Goal: Task Accomplishment & Management: Complete application form

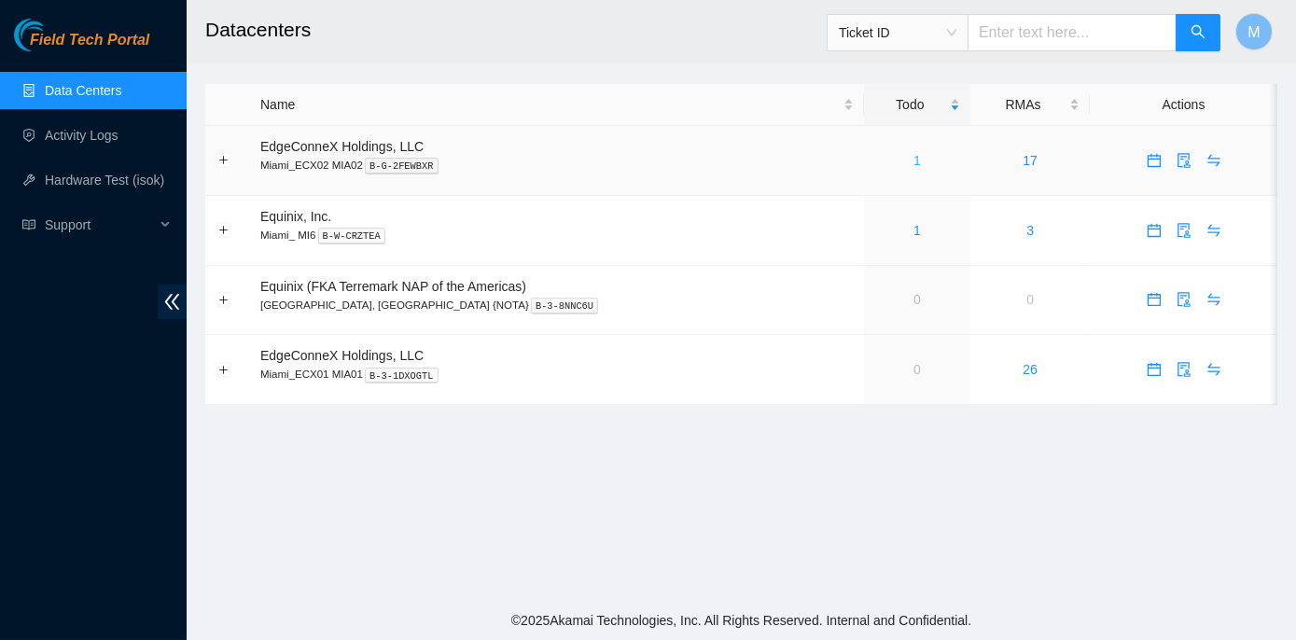
click at [914, 160] on link "1" at bounding box center [917, 160] width 7 height 15
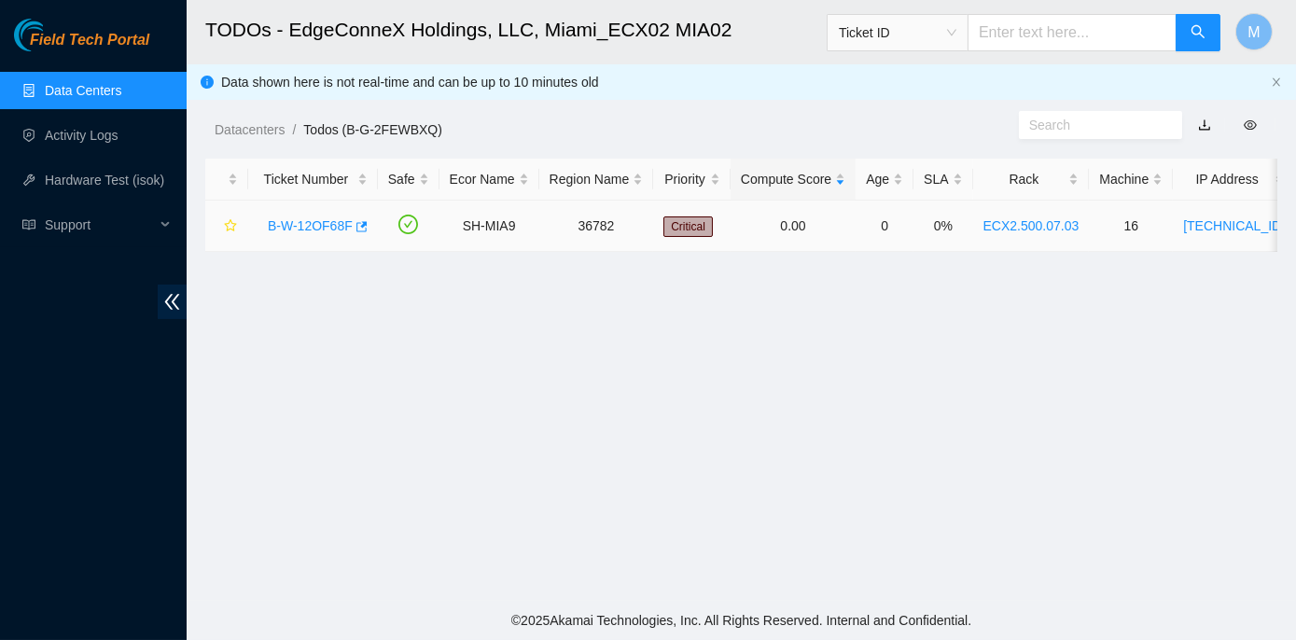
click at [311, 219] on link "B-W-12OF68F" at bounding box center [310, 225] width 85 height 15
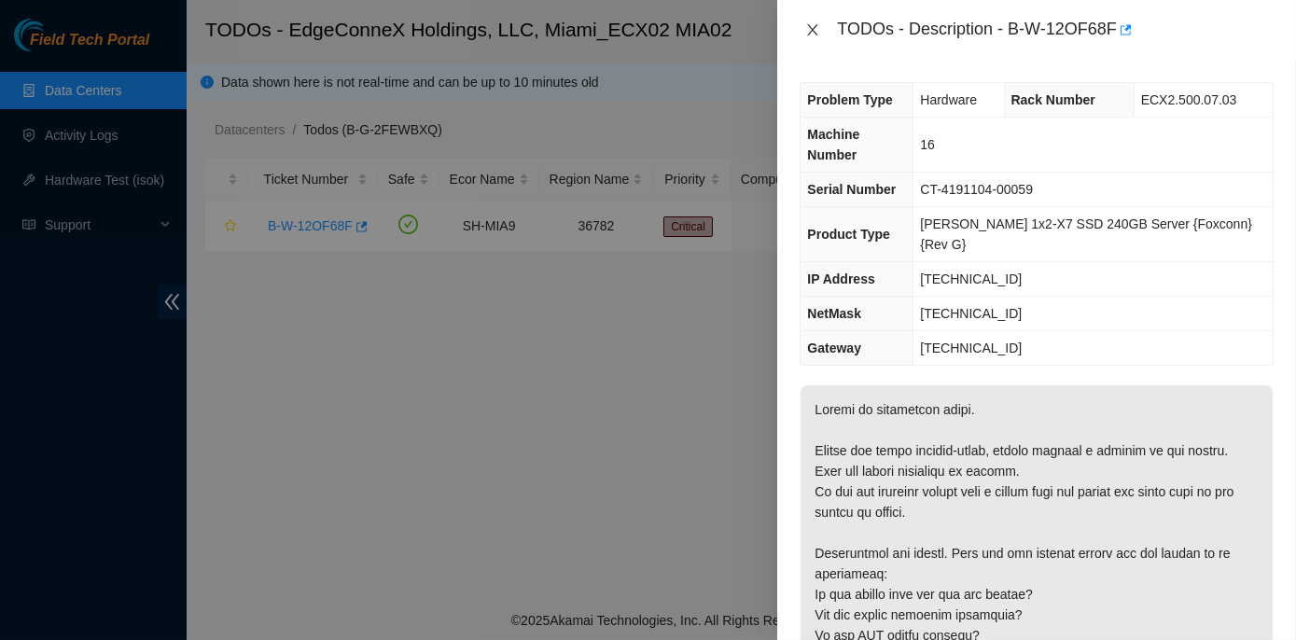
click at [821, 31] on button "Close" at bounding box center [813, 30] width 26 height 18
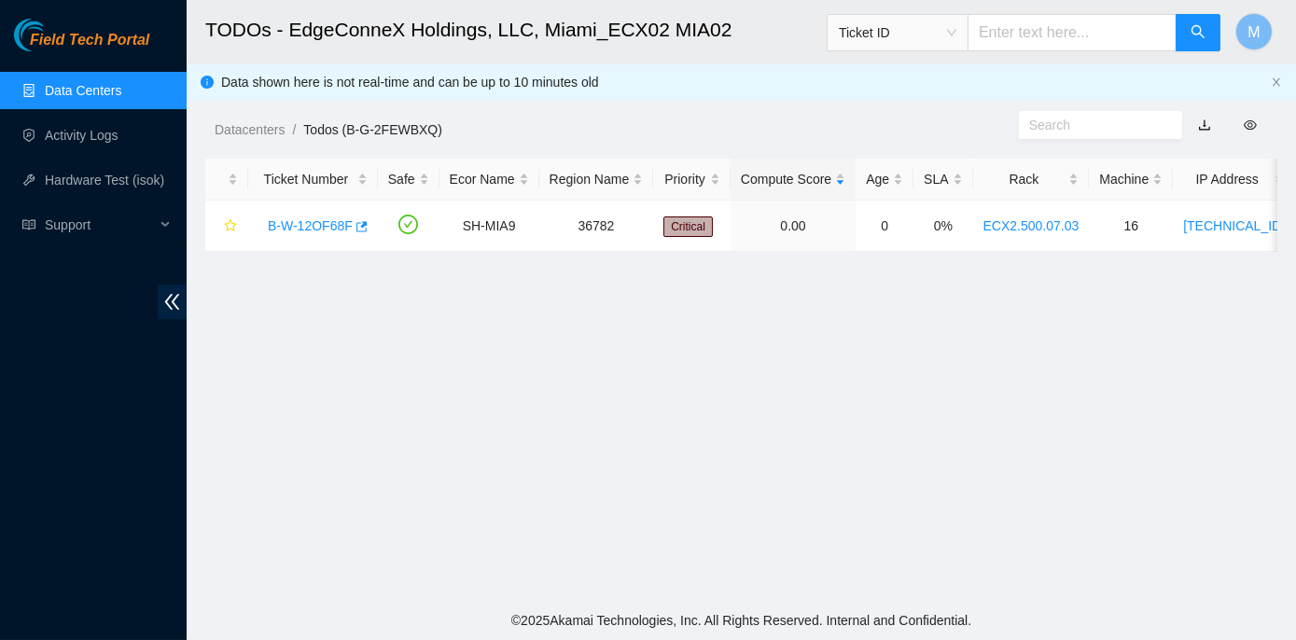
click at [77, 83] on link "Data Centers" at bounding box center [83, 90] width 77 height 15
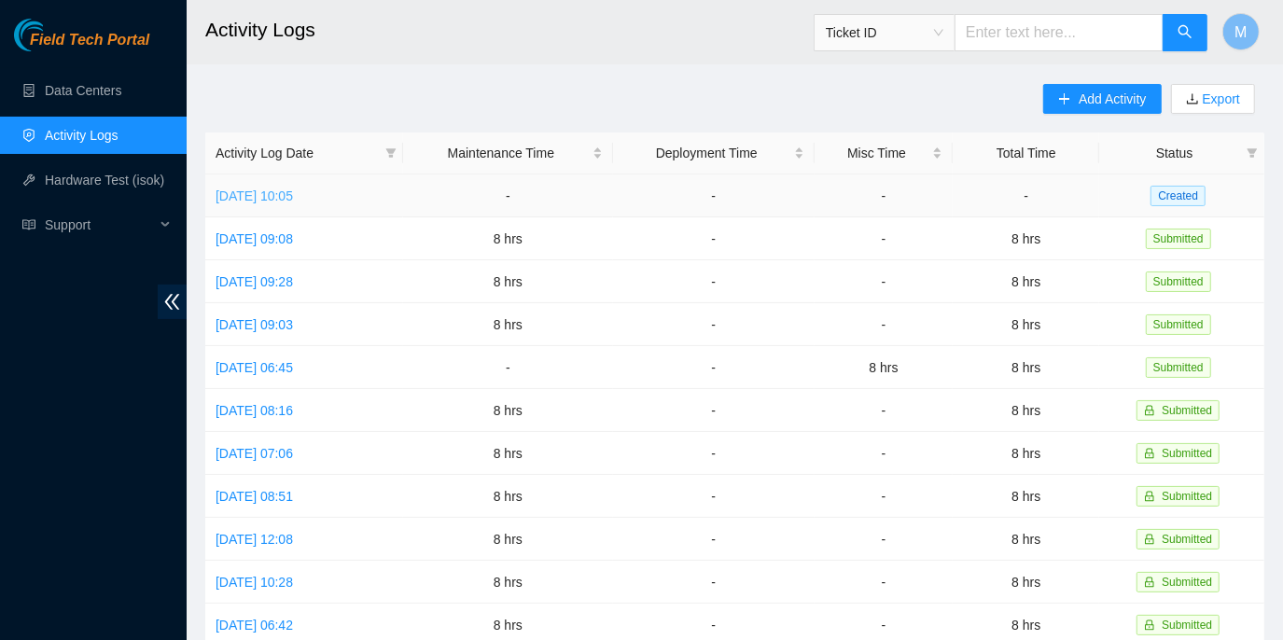
click at [250, 196] on link "[DATE] 10:05" at bounding box center [254, 196] width 77 height 15
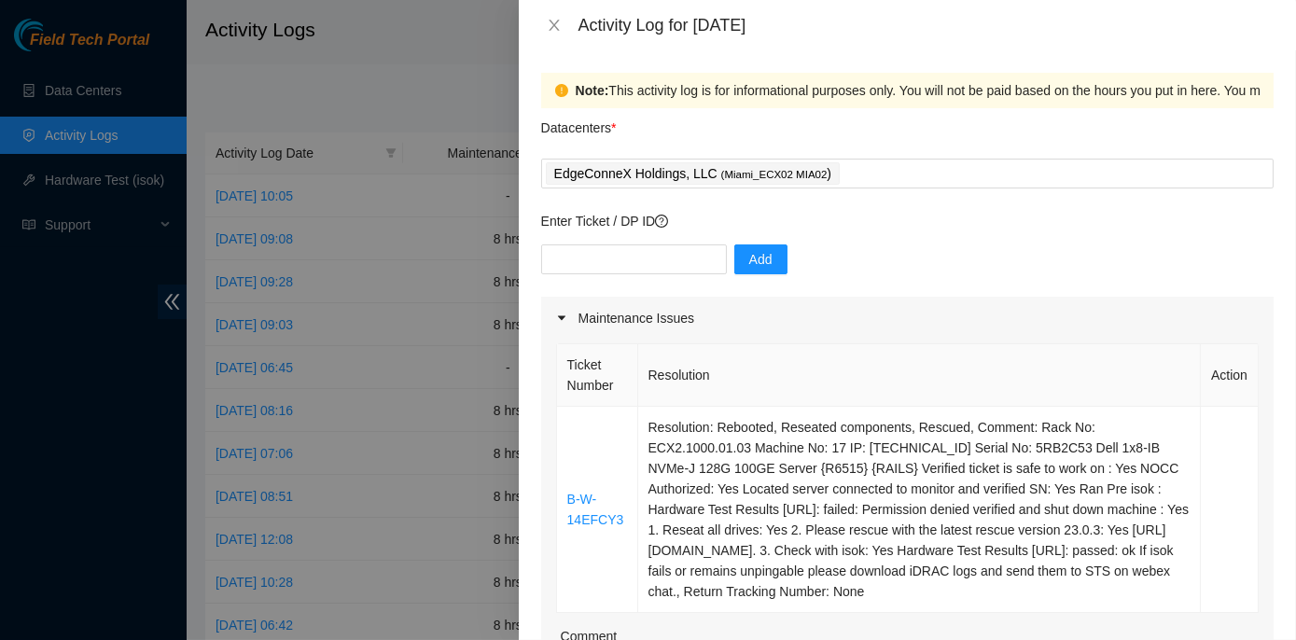
scroll to position [84, 0]
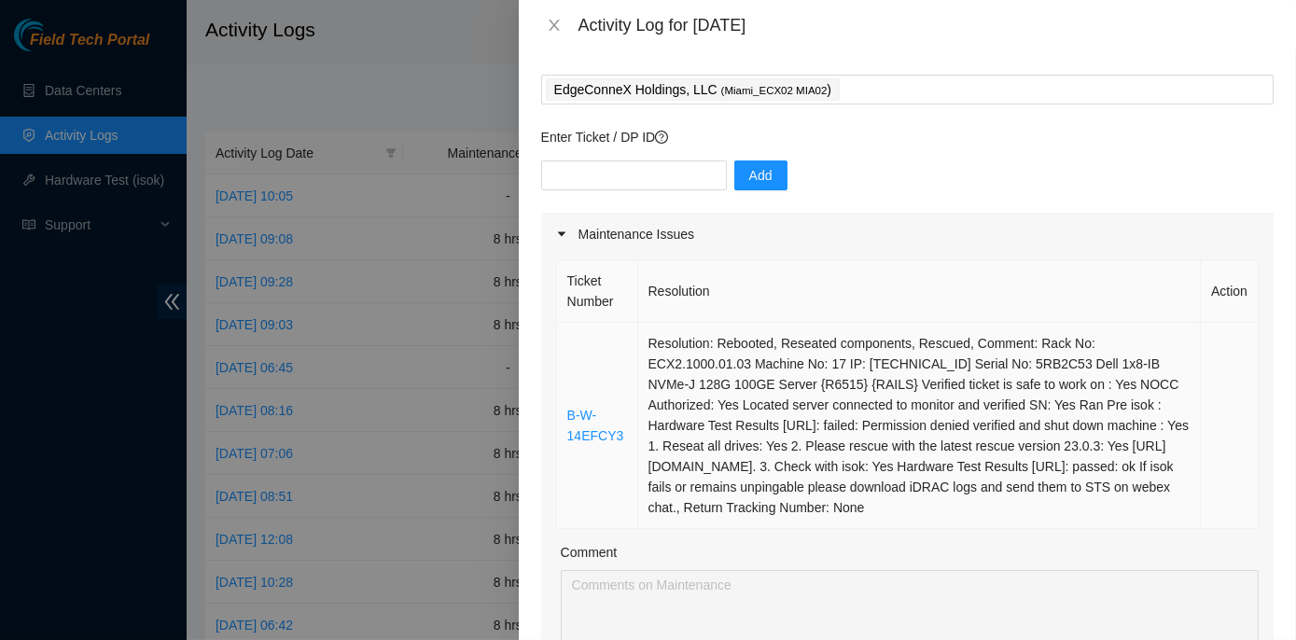
drag, startPoint x: 1110, startPoint y: 421, endPoint x: 1156, endPoint y: 502, distance: 93.2
click at [1156, 502] on td "Resolution: Rebooted, Reseated components, Rescued, Comment: Rack No: ECX2.1000…" at bounding box center [920, 426] width 564 height 206
copy td "Reseat all drives: Yes 2. Please rescue with the latest rescue version 23.0.3: …"
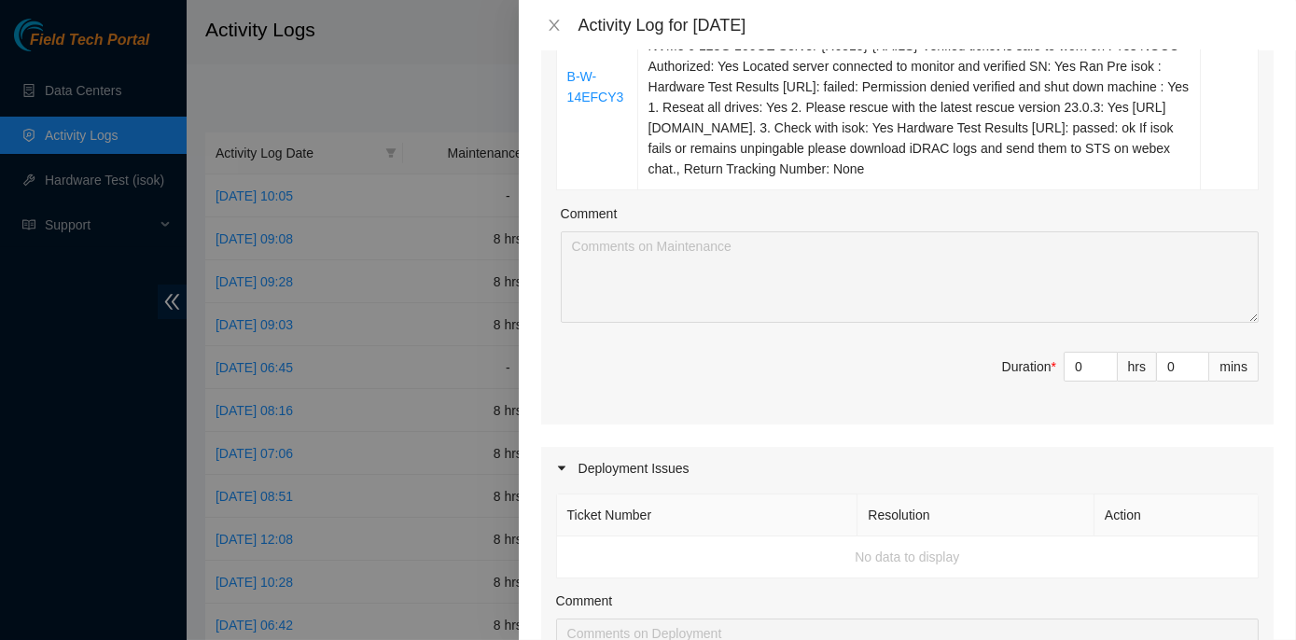
scroll to position [424, 0]
click at [1072, 363] on input "0" at bounding box center [1091, 366] width 52 height 28
type input "3"
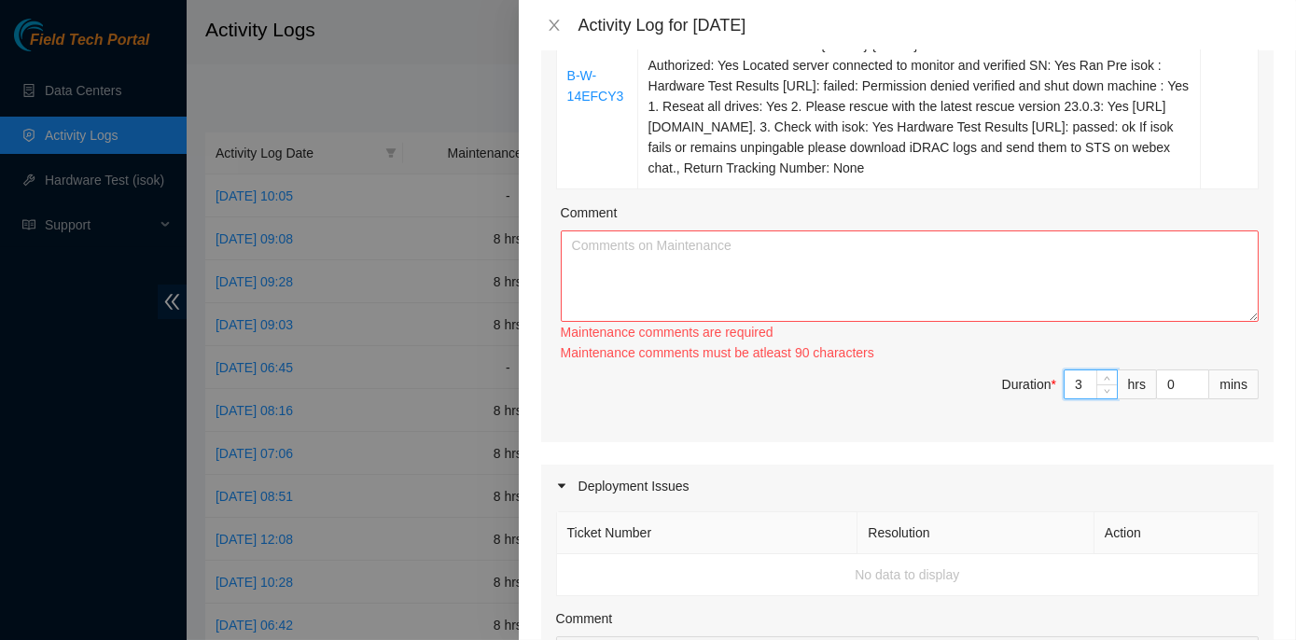
type input "3"
paste textarea "ECX2- Maintenance Worked on B-W-14EFCY3. Reseat all drives, and rescue with the…"
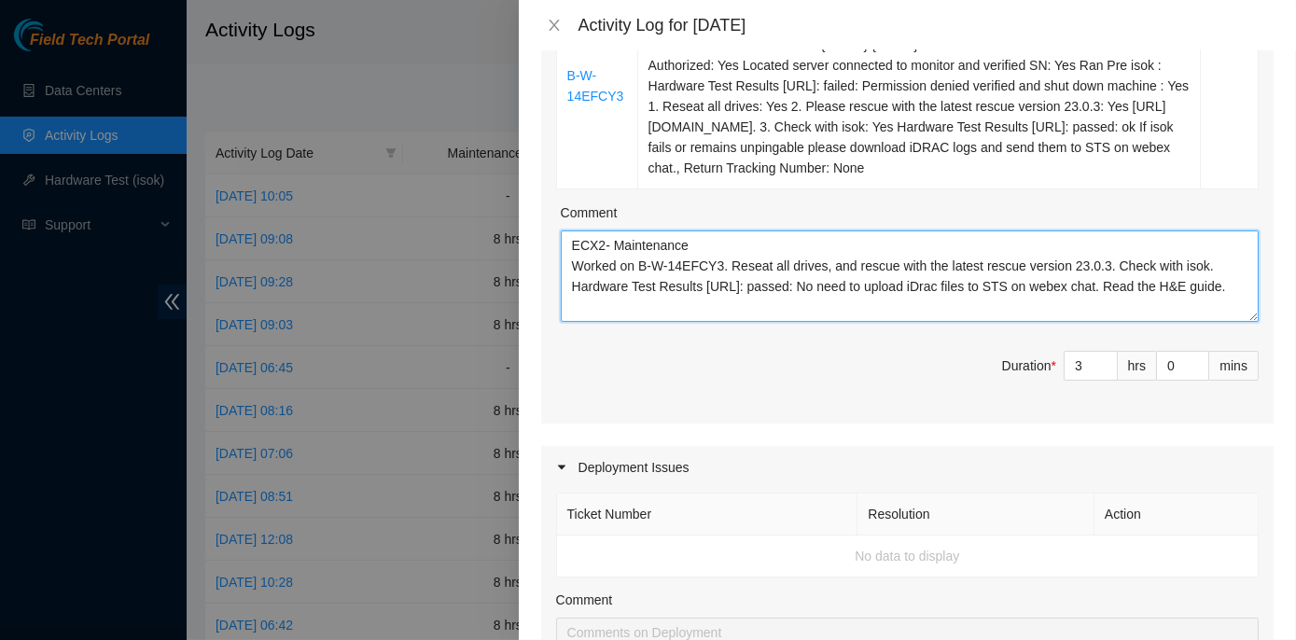
scroll to position [0, 0]
type textarea "ECX2- Maintenance Worked on B-W-14EFCY3. Reseat all drives, and rescue with the…"
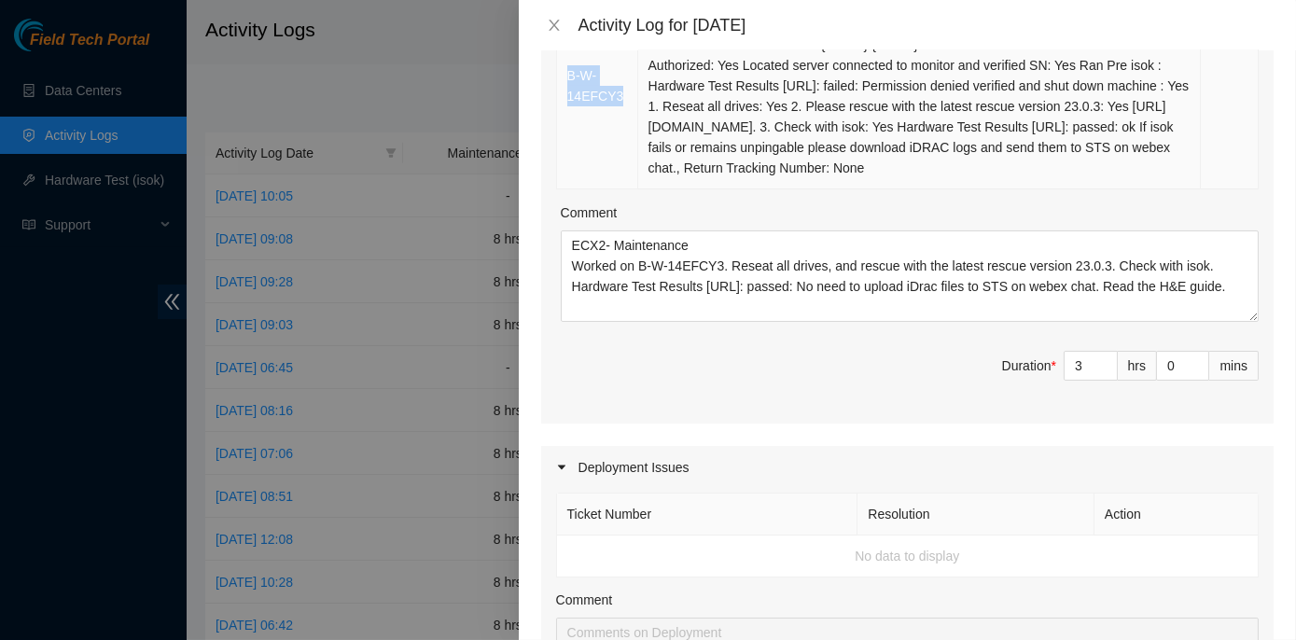
drag, startPoint x: 622, startPoint y: 91, endPoint x: 565, endPoint y: 72, distance: 60.2
click at [565, 72] on td "B-W-14EFCY3" at bounding box center [597, 86] width 81 height 206
copy link "B-W-14EFCY3"
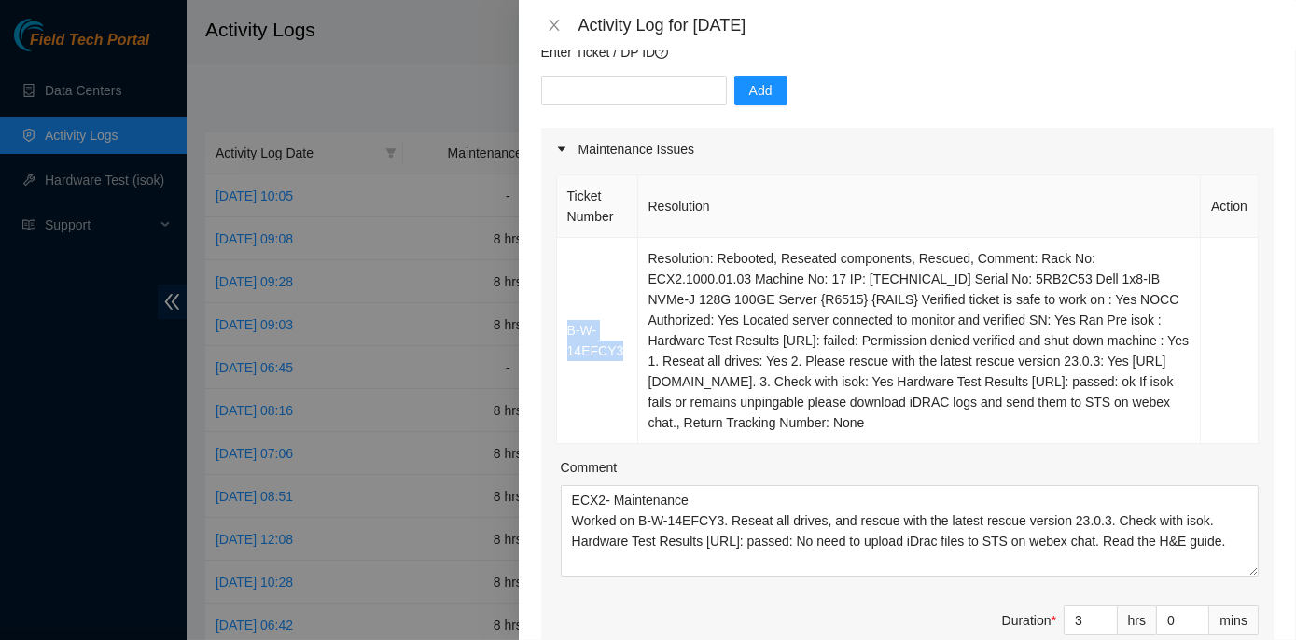
scroll to position [84, 0]
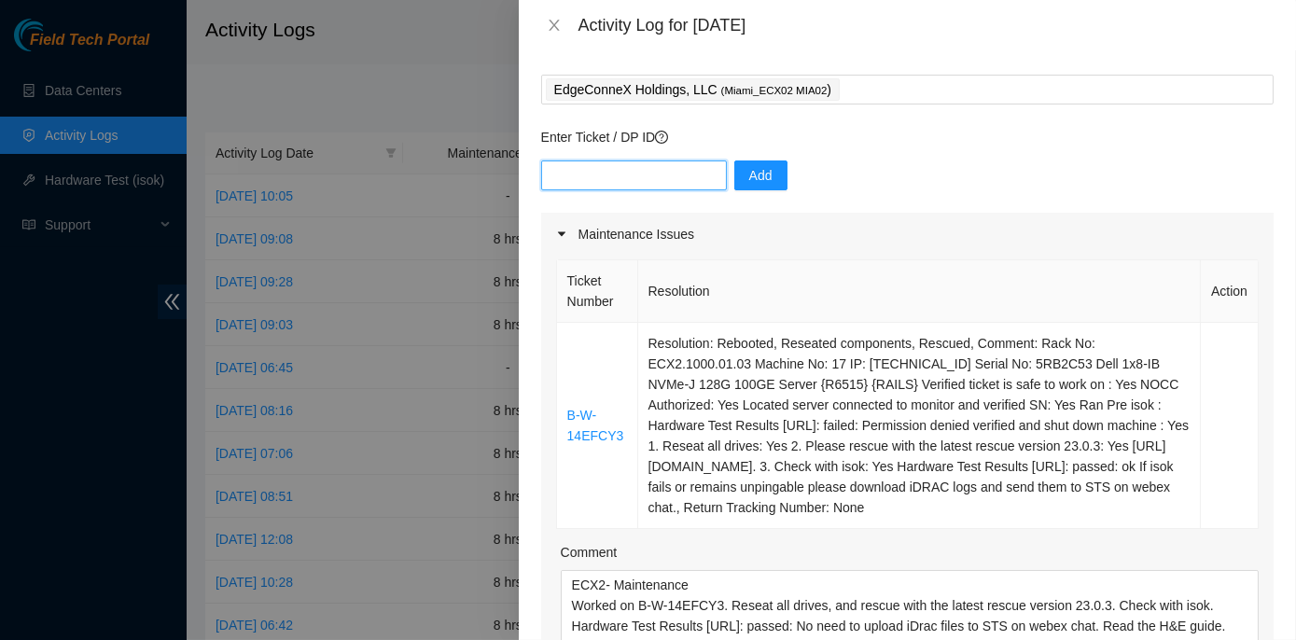
click at [547, 176] on input "text" at bounding box center [634, 176] width 186 height 30
paste input "B-W-14EFCY3"
type input "B-W-14EFCY3"
click at [750, 169] on span "Add" at bounding box center [761, 175] width 23 height 21
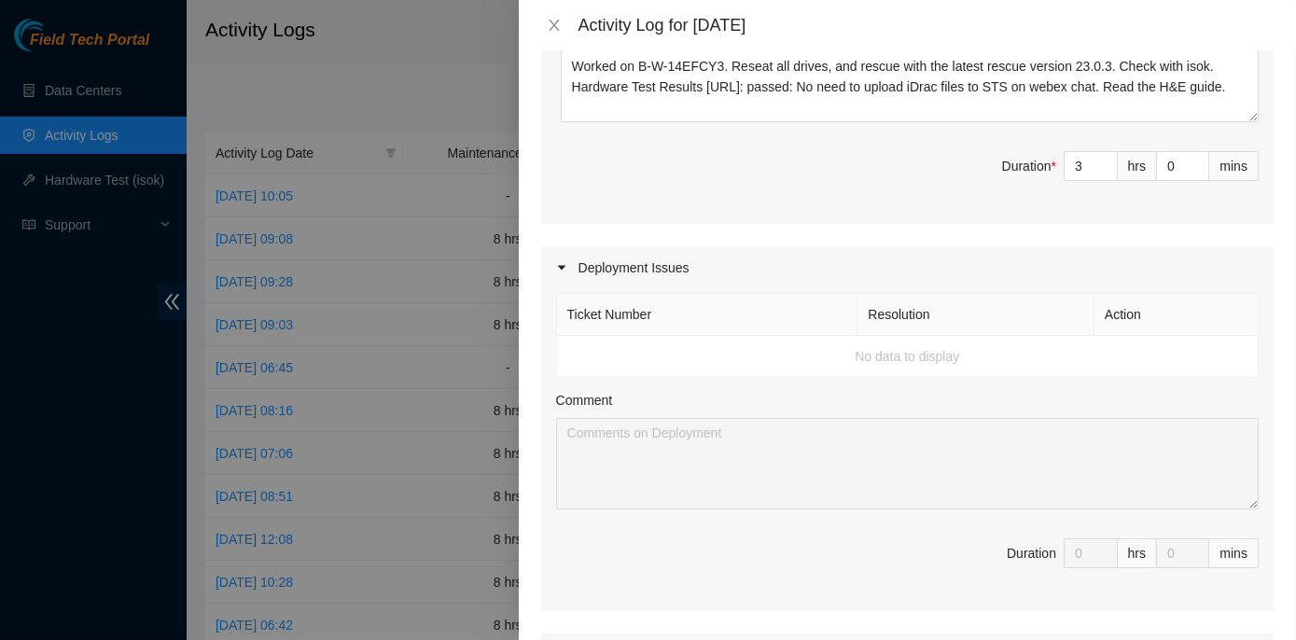
scroll to position [594, 0]
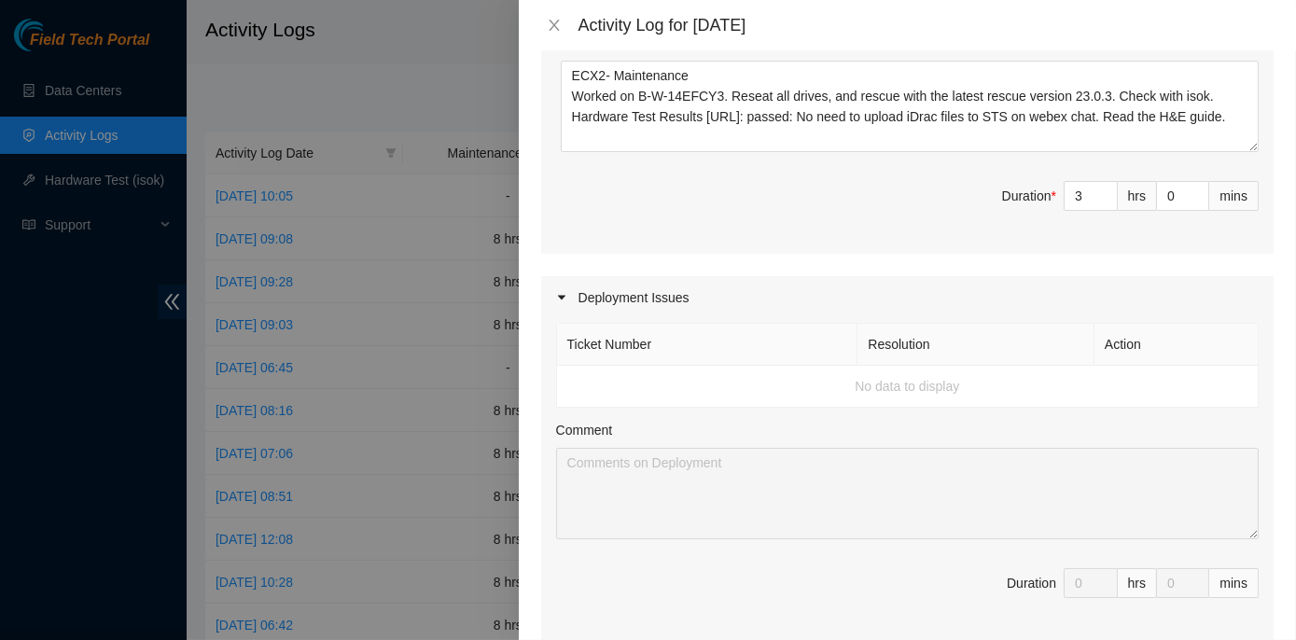
click at [562, 296] on icon "caret-right" at bounding box center [560, 297] width 7 height 5
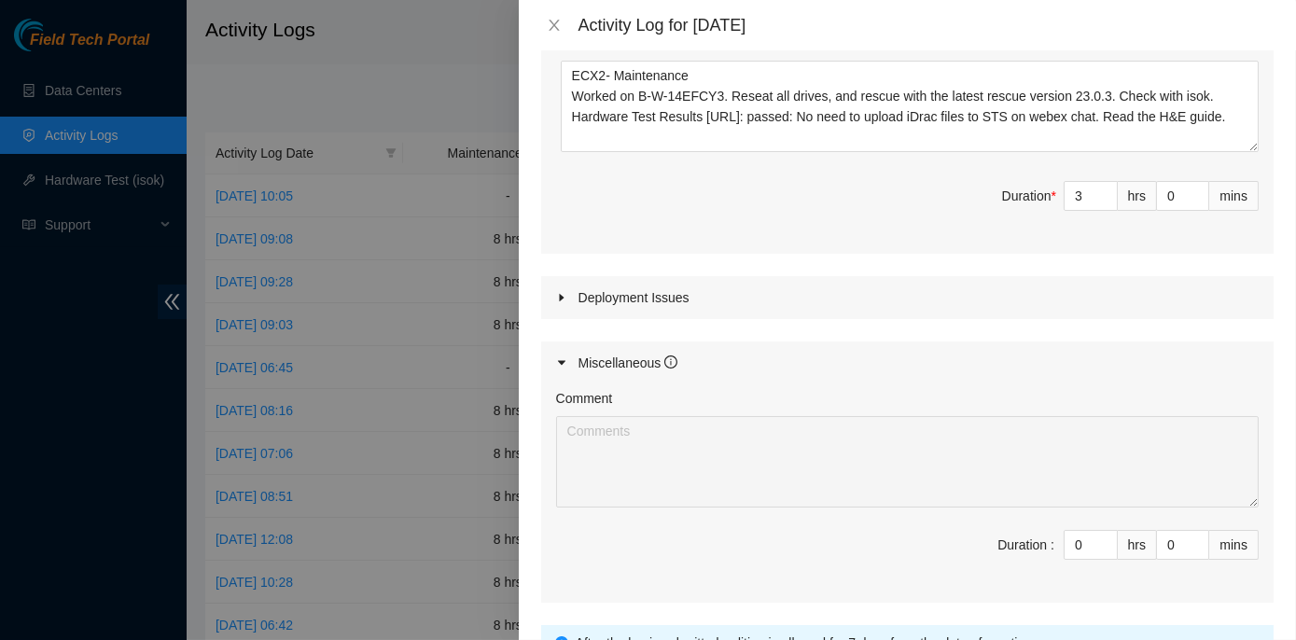
click at [562, 293] on icon "caret-right" at bounding box center [561, 297] width 11 height 11
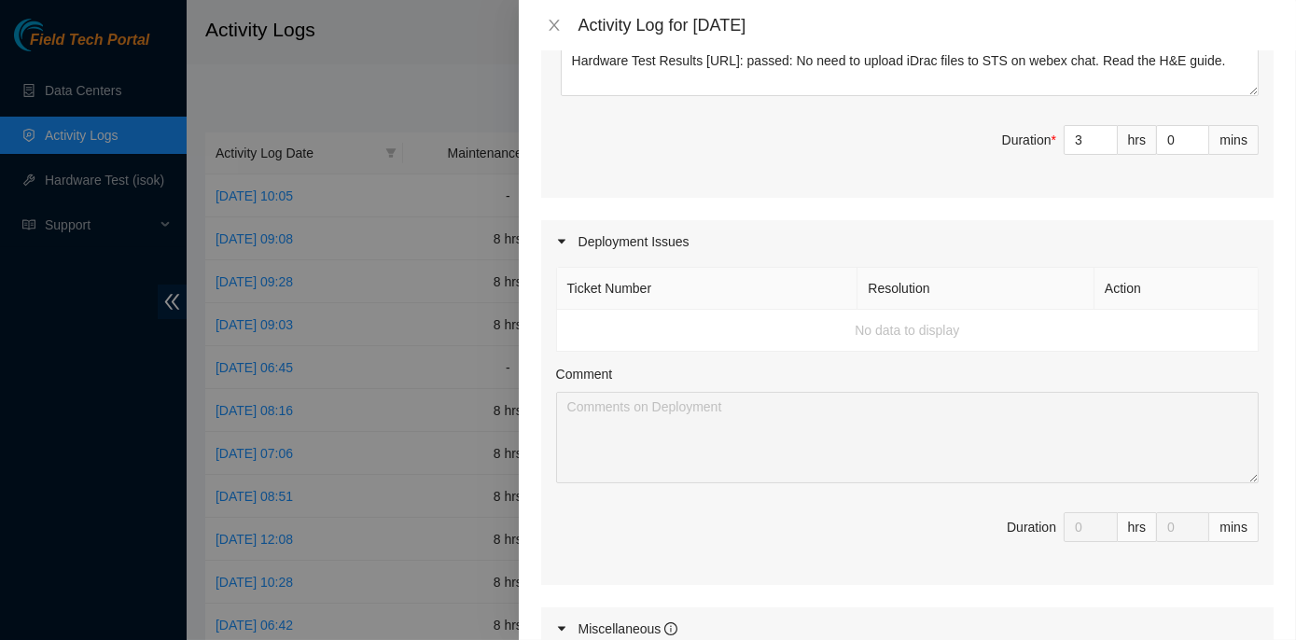
scroll to position [679, 0]
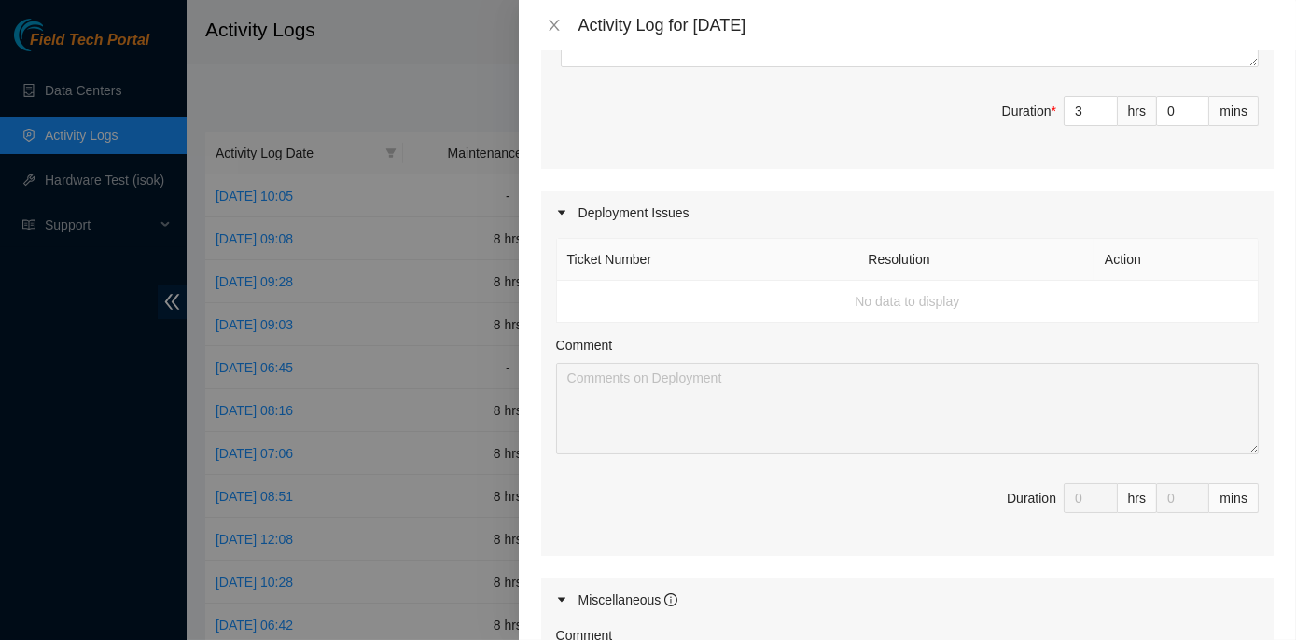
click at [1126, 500] on div "hrs" at bounding box center [1137, 498] width 39 height 30
click at [611, 286] on td "No data to display" at bounding box center [908, 302] width 702 height 42
click at [611, 298] on td "No data to display" at bounding box center [908, 302] width 702 height 42
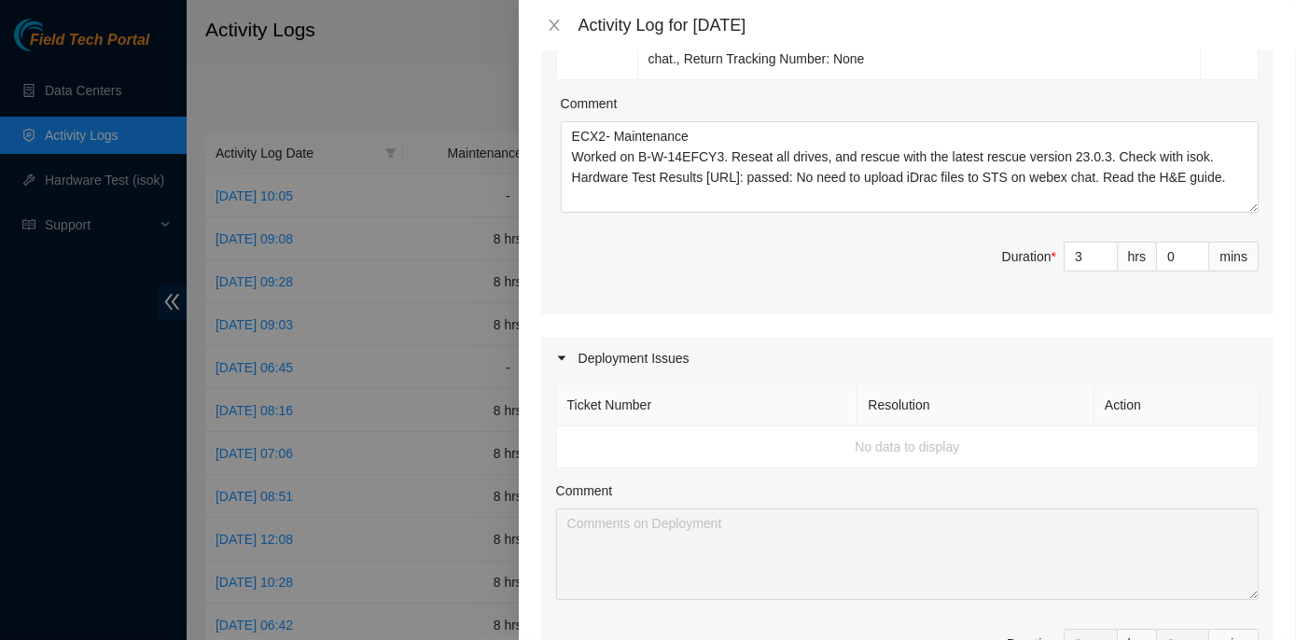
scroll to position [509, 0]
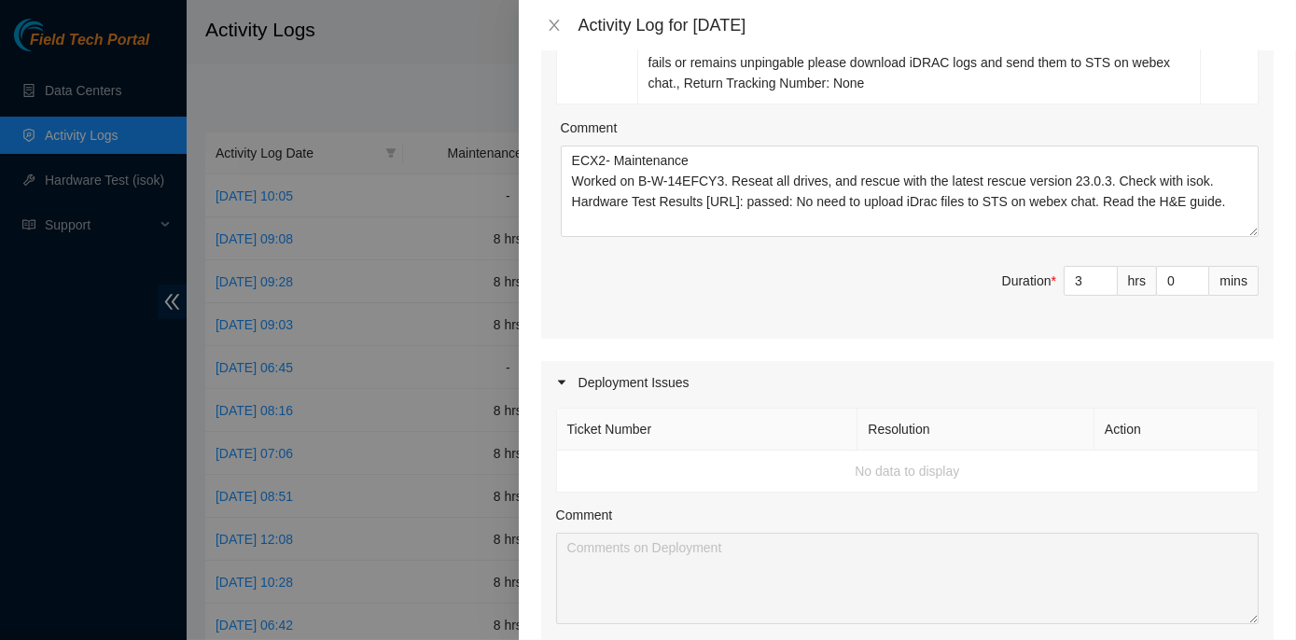
click at [1180, 432] on th "Action" at bounding box center [1177, 430] width 164 height 42
click at [922, 464] on td "No data to display" at bounding box center [908, 472] width 702 height 42
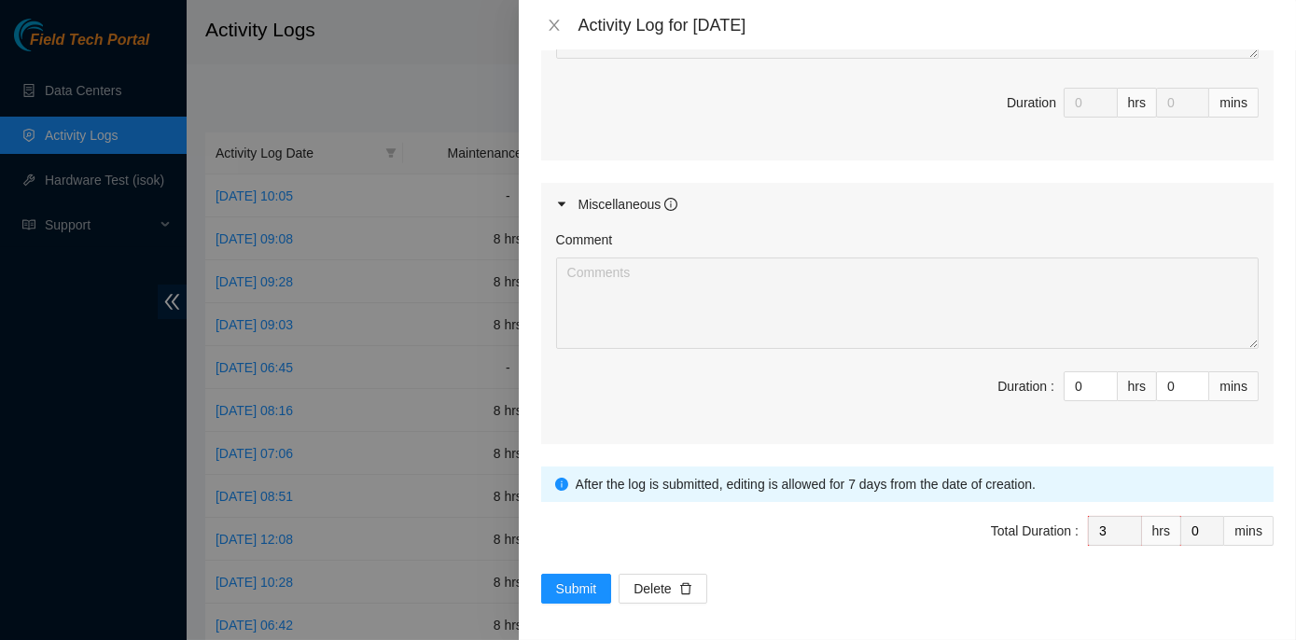
scroll to position [1076, 0]
click at [552, 580] on button "Submit" at bounding box center [576, 587] width 71 height 30
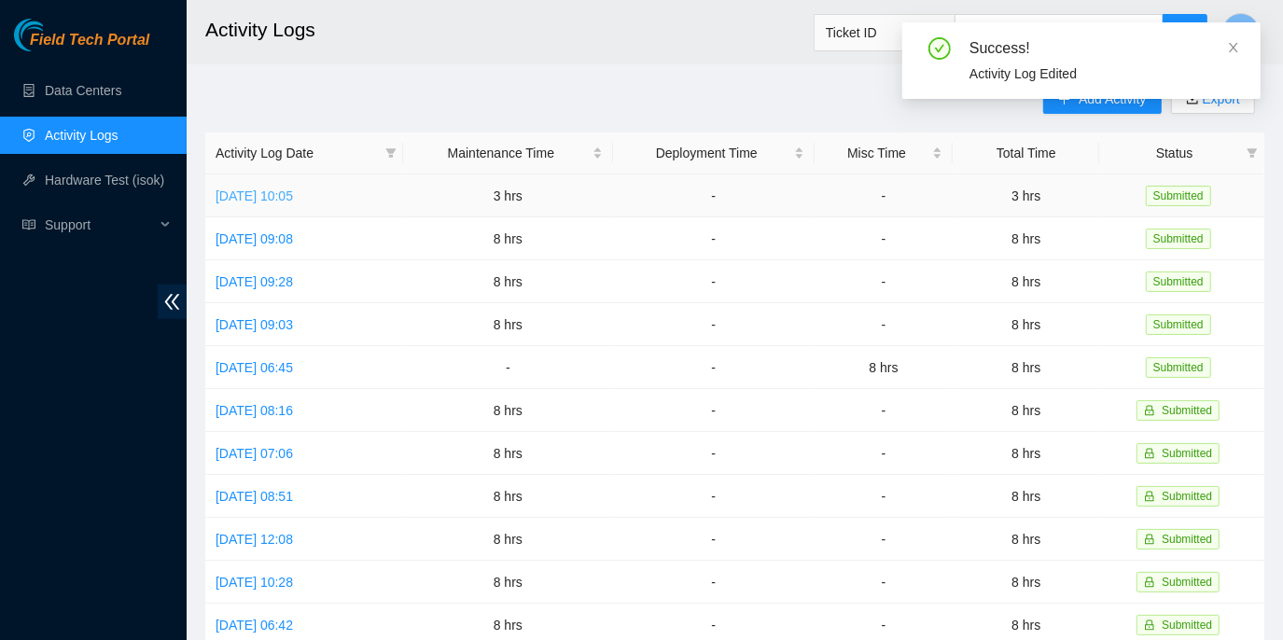
click at [278, 196] on link "[DATE] 10:05" at bounding box center [254, 196] width 77 height 15
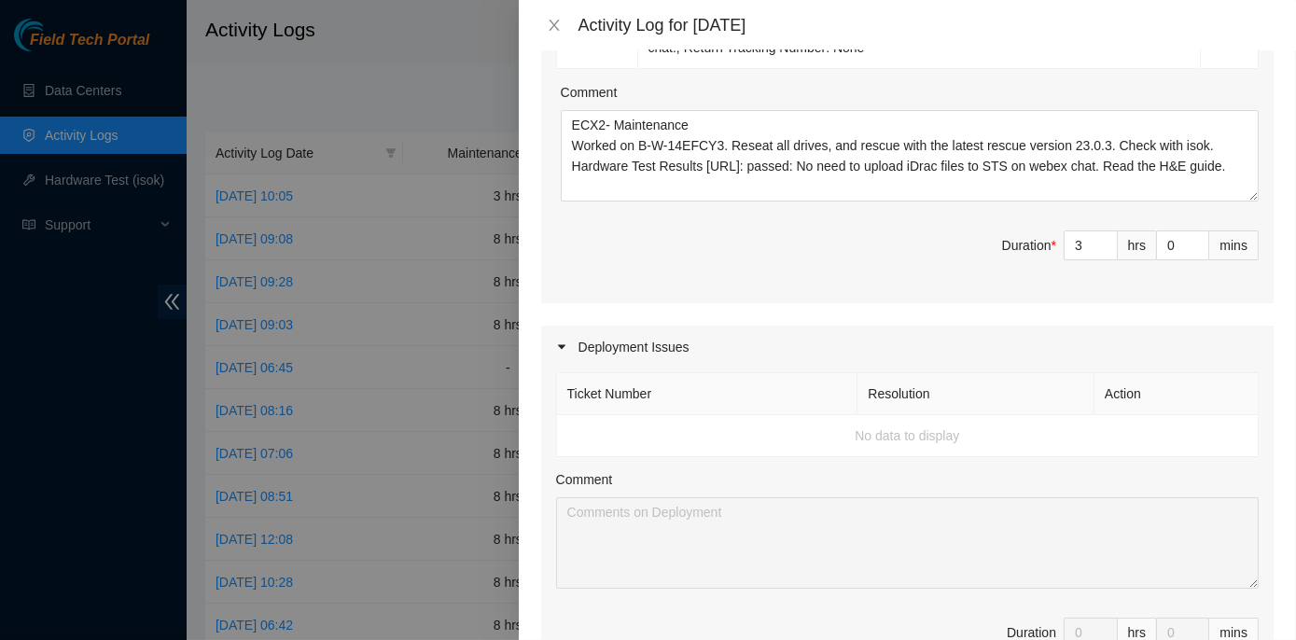
scroll to position [594, 0]
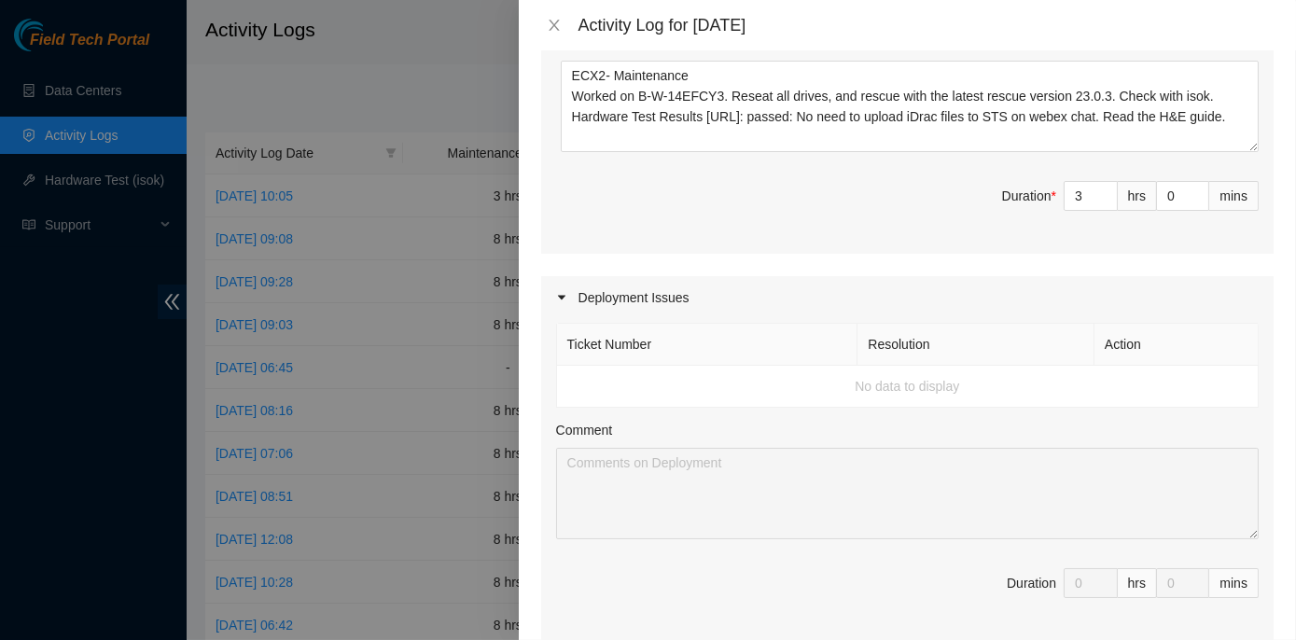
click at [557, 298] on icon "caret-right" at bounding box center [561, 297] width 11 height 11
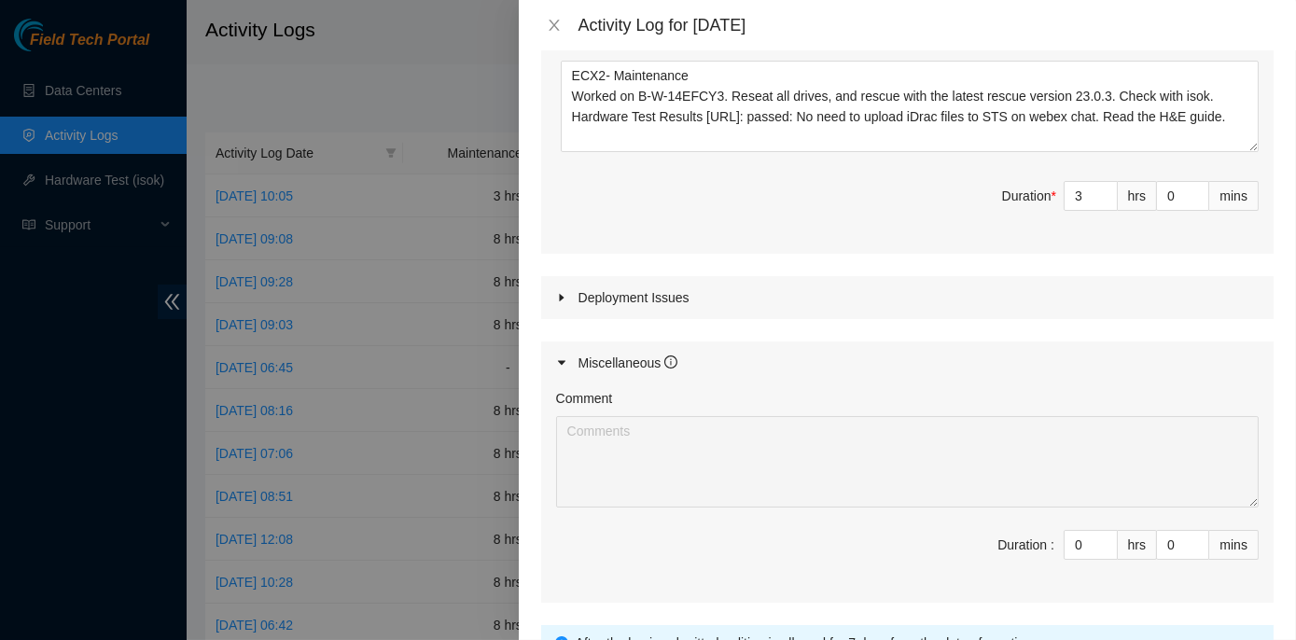
click at [562, 292] on icon "caret-right" at bounding box center [561, 297] width 11 height 11
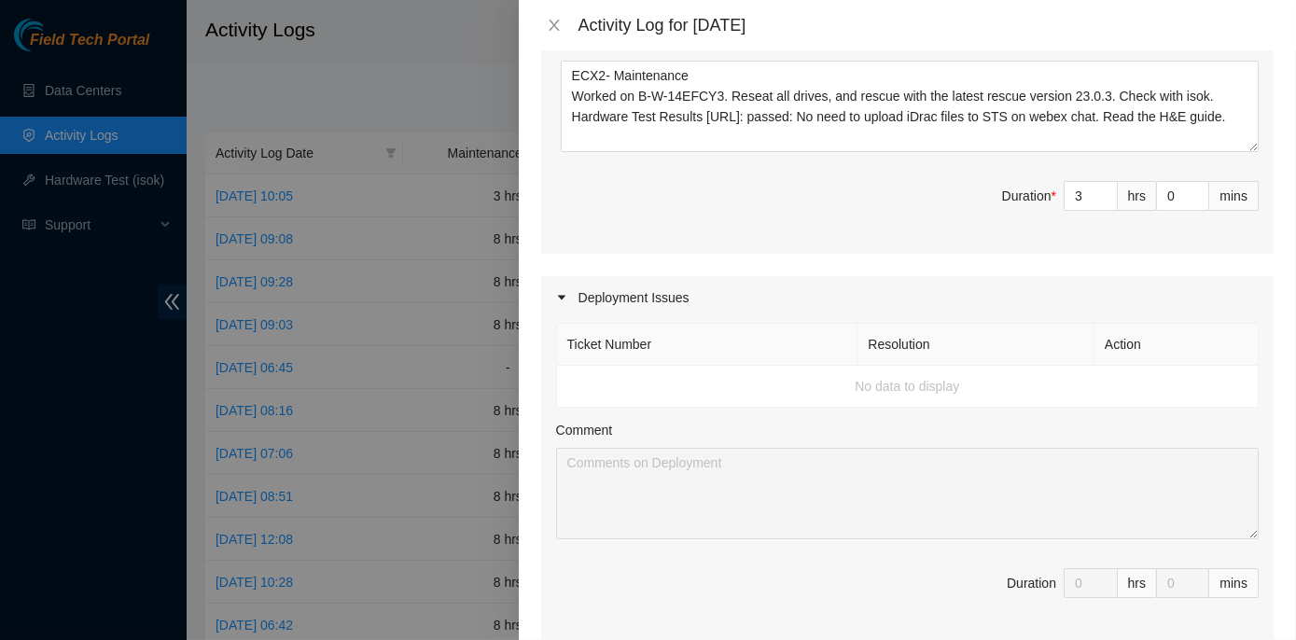
click at [923, 343] on th "Resolution" at bounding box center [976, 345] width 237 height 42
click at [901, 385] on td "No data to display" at bounding box center [908, 387] width 702 height 42
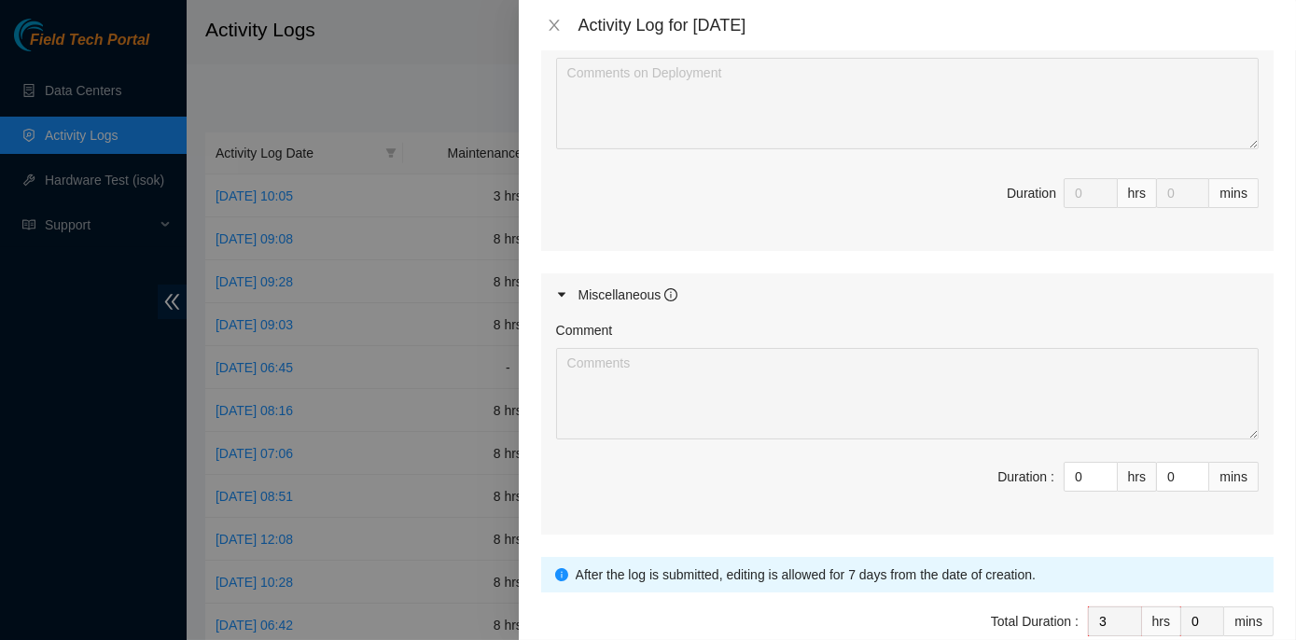
scroll to position [1076, 0]
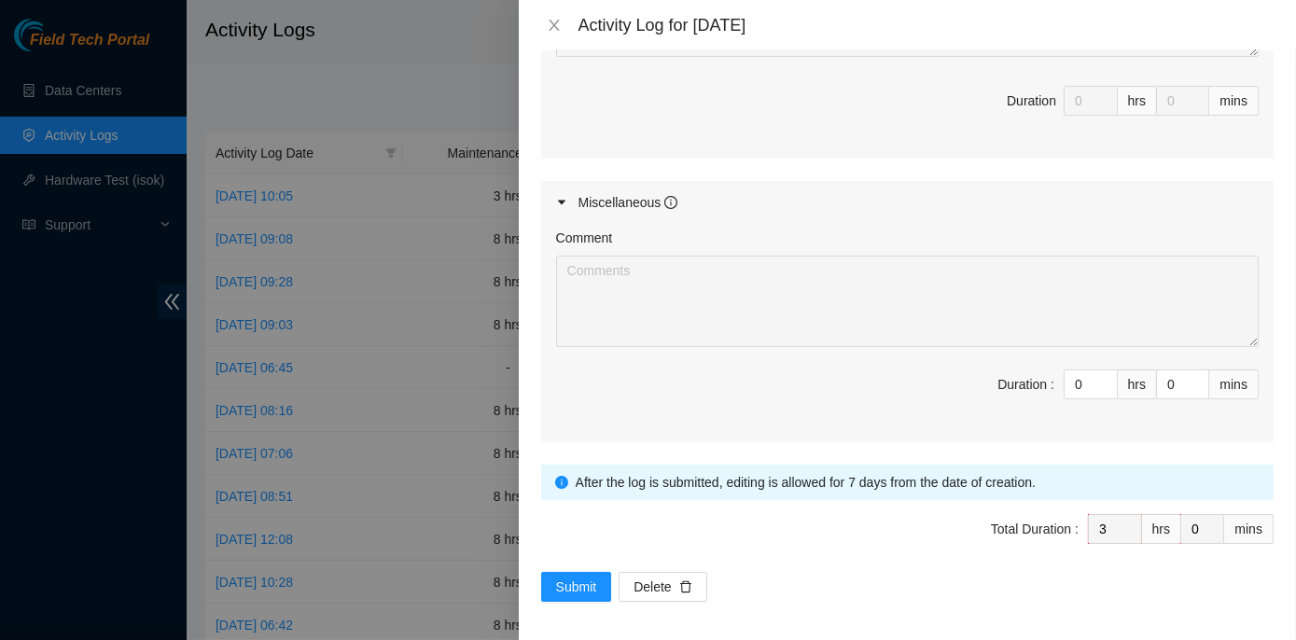
click at [562, 476] on icon "info-circle" at bounding box center [561, 482] width 13 height 13
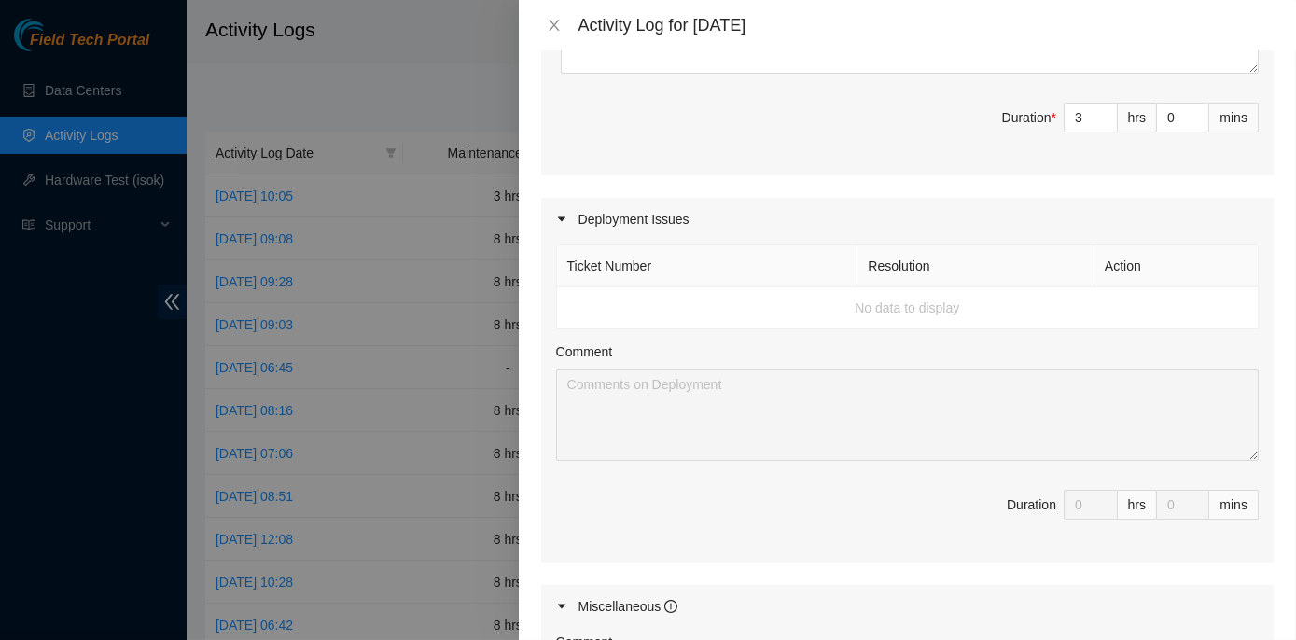
scroll to position [679, 0]
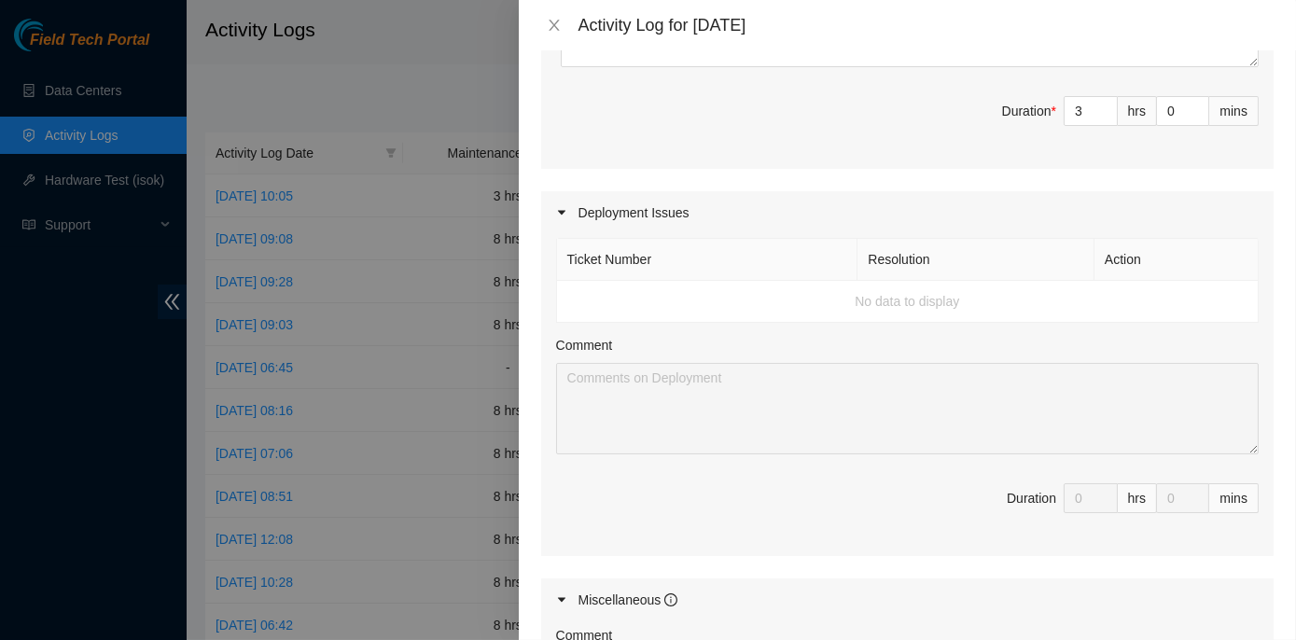
click at [870, 299] on td "No data to display" at bounding box center [908, 302] width 702 height 42
click at [609, 254] on th "Ticket Number" at bounding box center [707, 260] width 301 height 42
click at [560, 207] on icon "caret-right" at bounding box center [561, 212] width 11 height 11
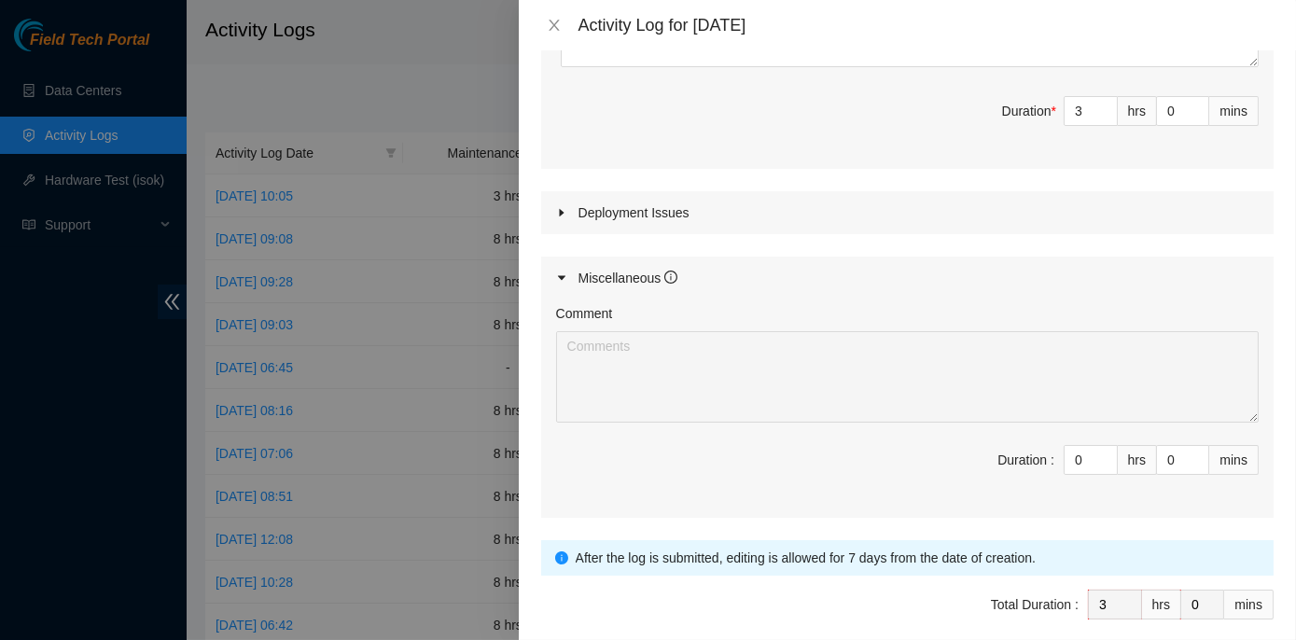
click at [560, 207] on icon "caret-right" at bounding box center [561, 212] width 11 height 11
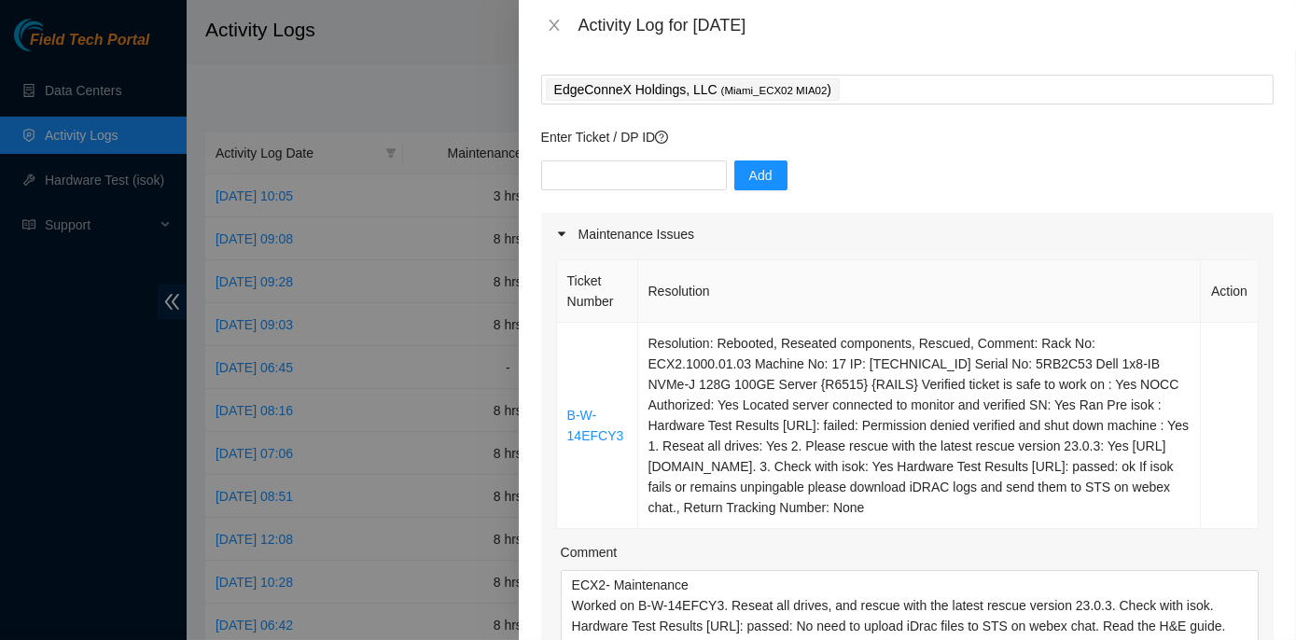
scroll to position [0, 0]
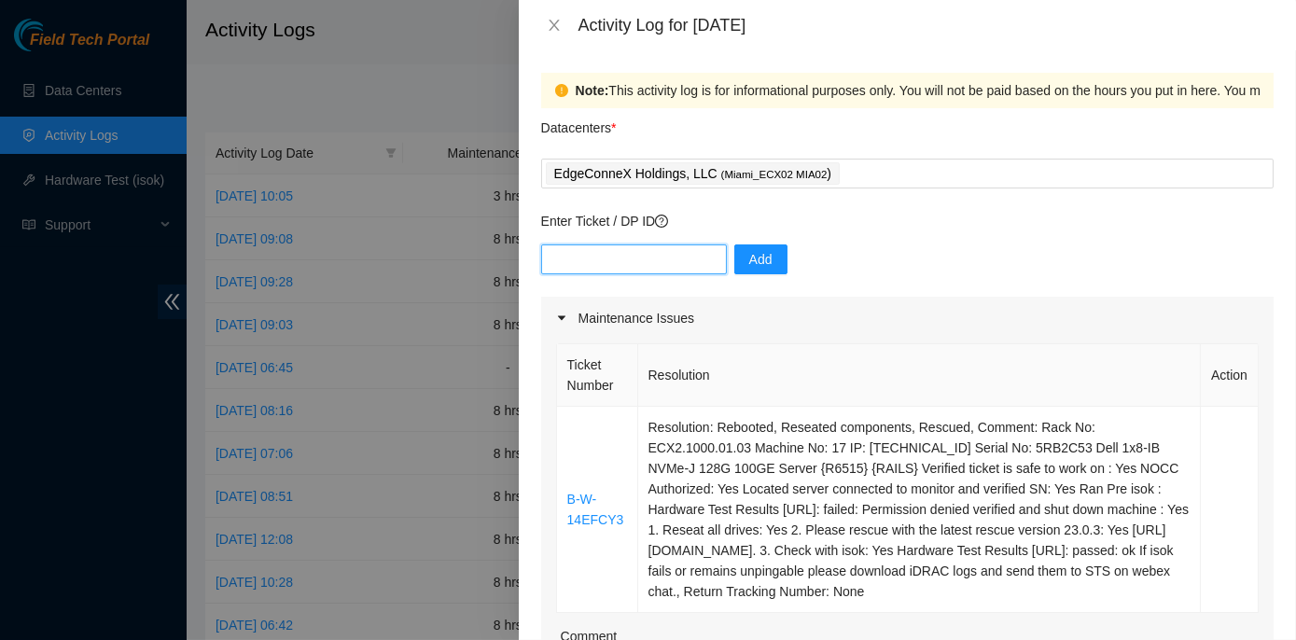
click at [607, 269] on input "text" at bounding box center [634, 260] width 186 height 30
paste input "DP83021"
paste input "DP83412"
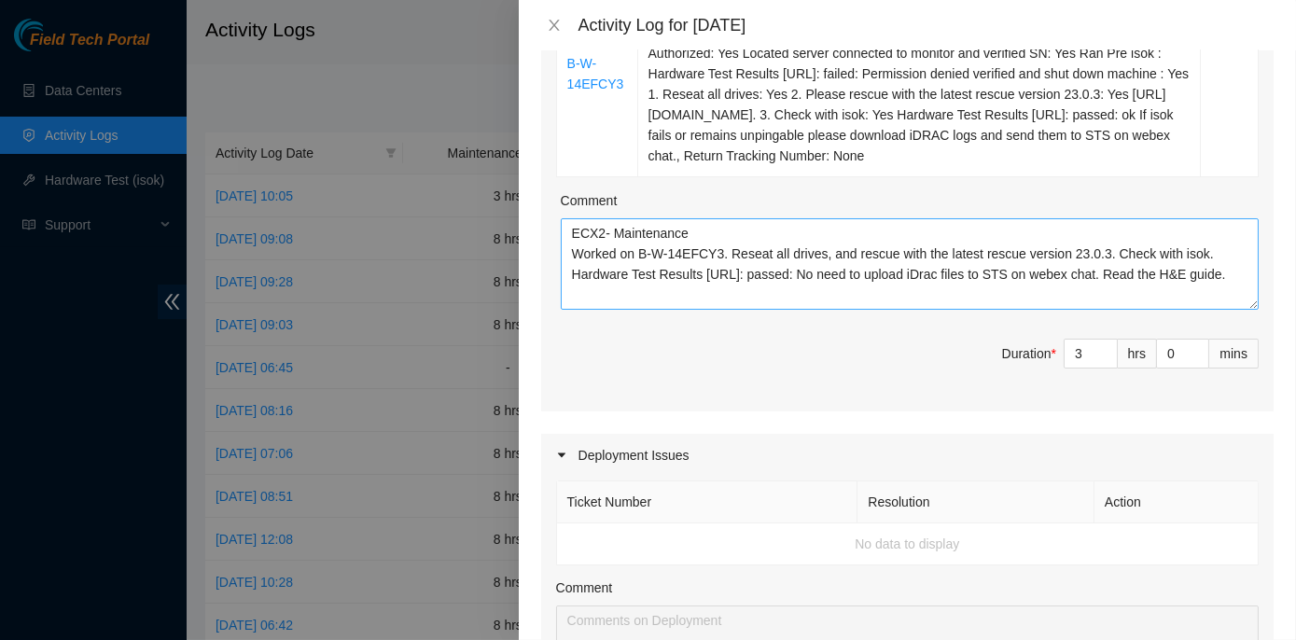
scroll to position [509, 0]
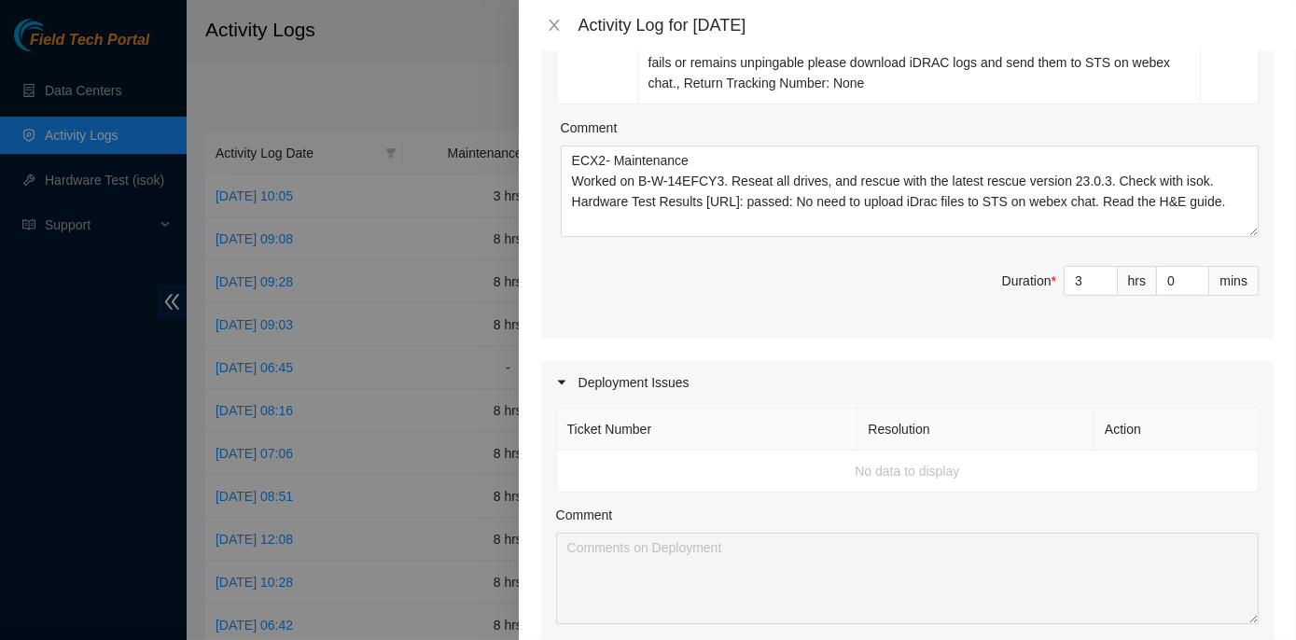
type input "DP83021 DP83412"
click at [973, 517] on div "Comment" at bounding box center [907, 519] width 703 height 28
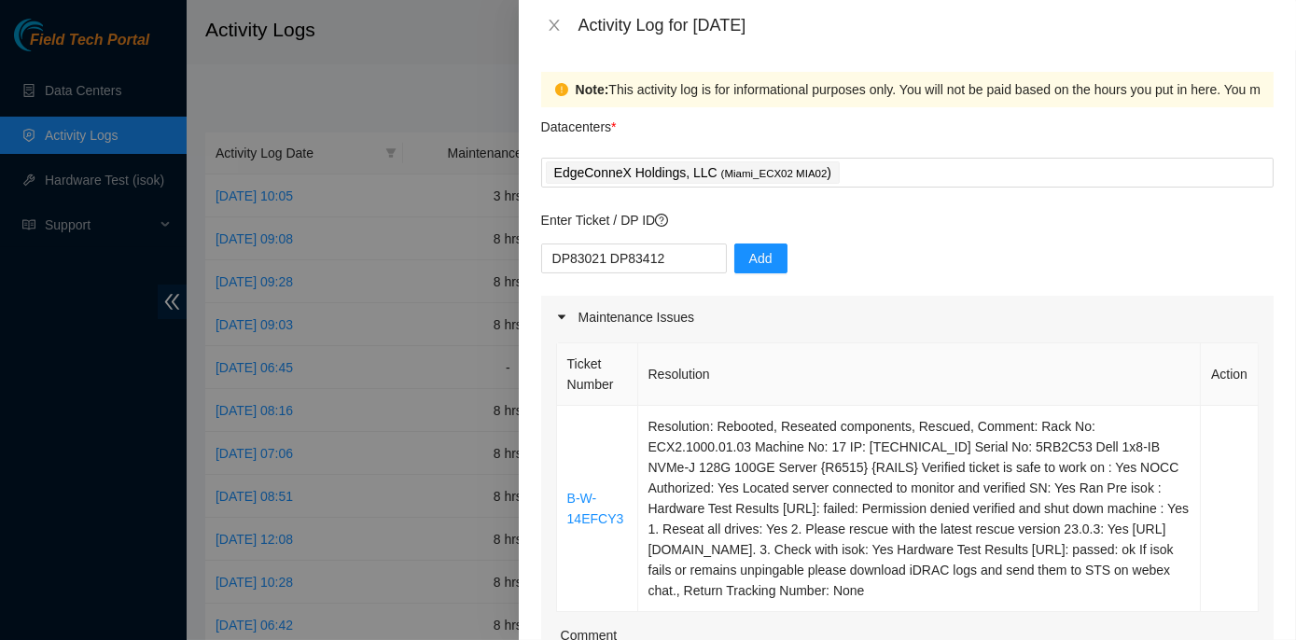
scroll to position [0, 0]
click at [751, 259] on span "Add" at bounding box center [761, 259] width 23 height 21
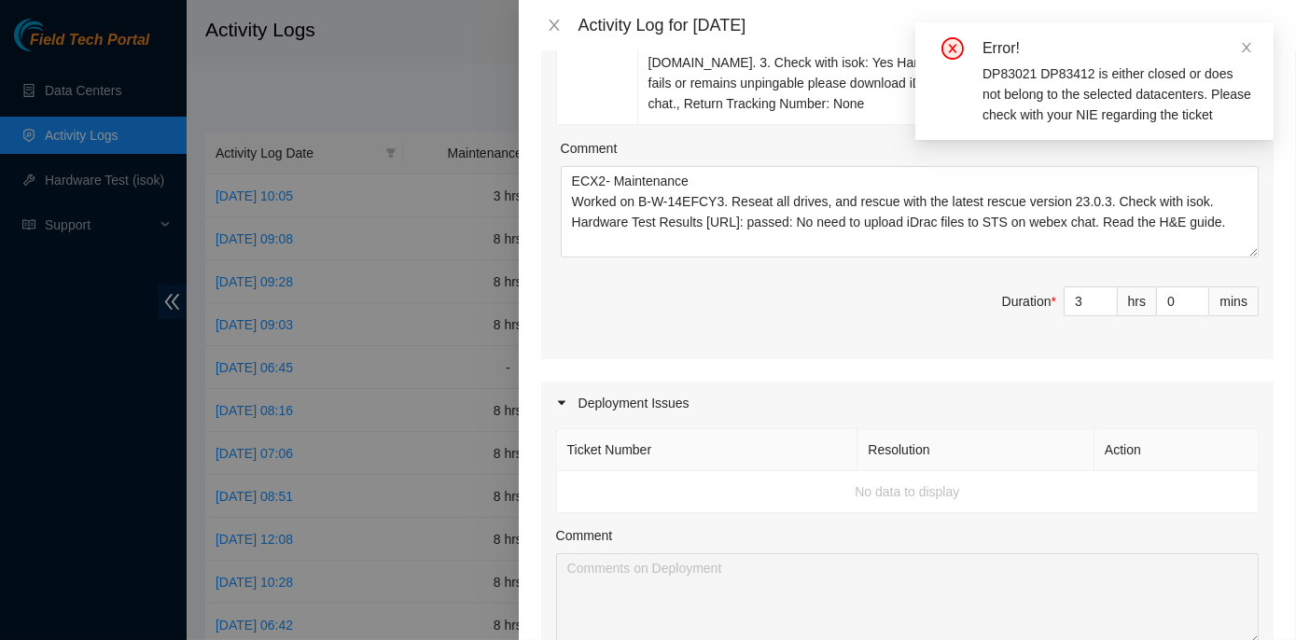
scroll to position [509, 0]
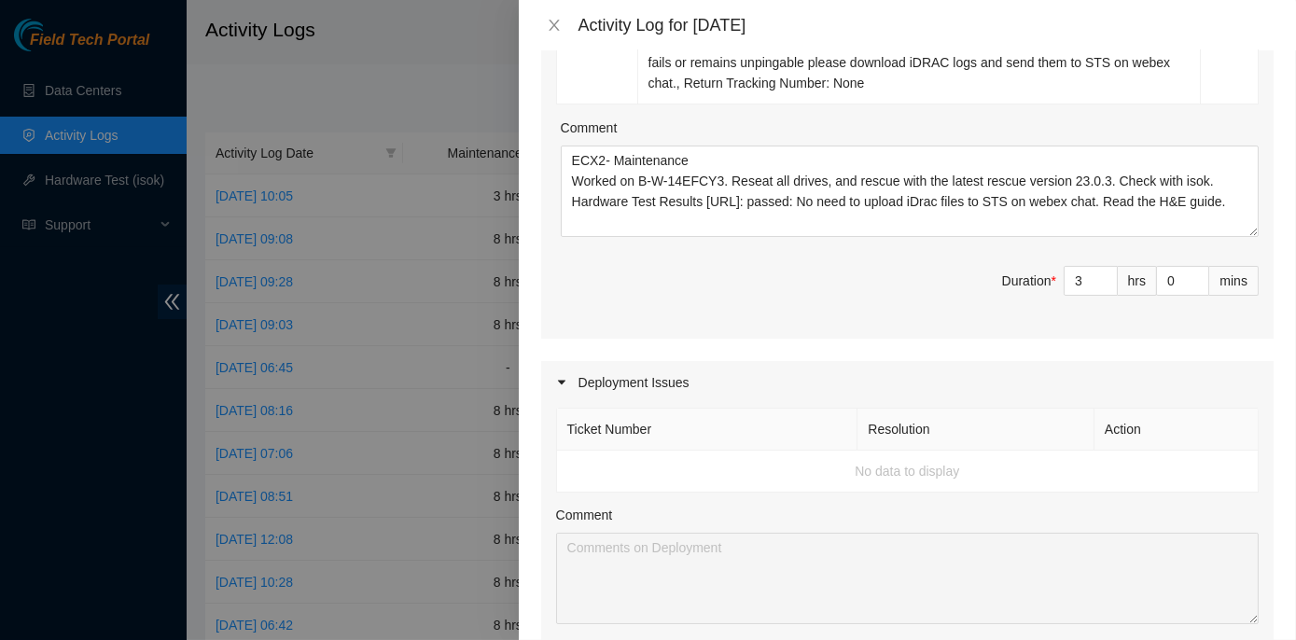
click at [886, 471] on td "No data to display" at bounding box center [908, 472] width 702 height 42
click at [883, 469] on td "No data to display" at bounding box center [908, 472] width 702 height 42
click at [884, 469] on td "No data to display" at bounding box center [908, 472] width 702 height 42
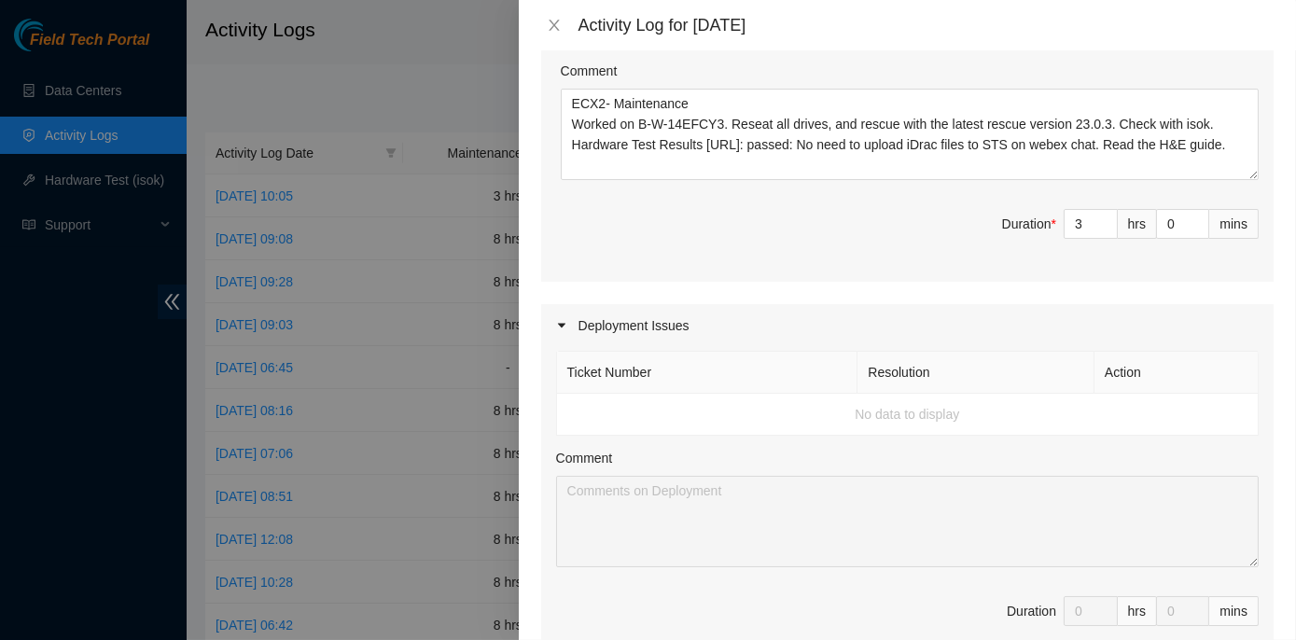
scroll to position [567, 0]
click at [564, 322] on icon "caret-right" at bounding box center [561, 323] width 11 height 11
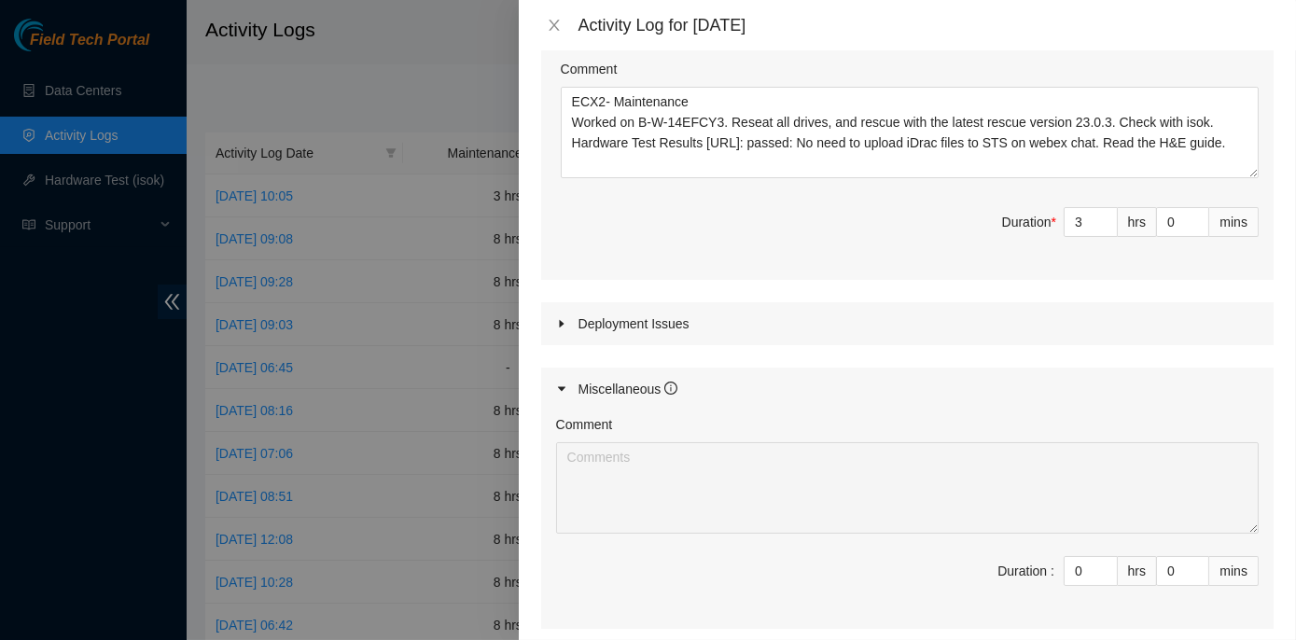
click at [564, 322] on icon "caret-right" at bounding box center [561, 323] width 11 height 11
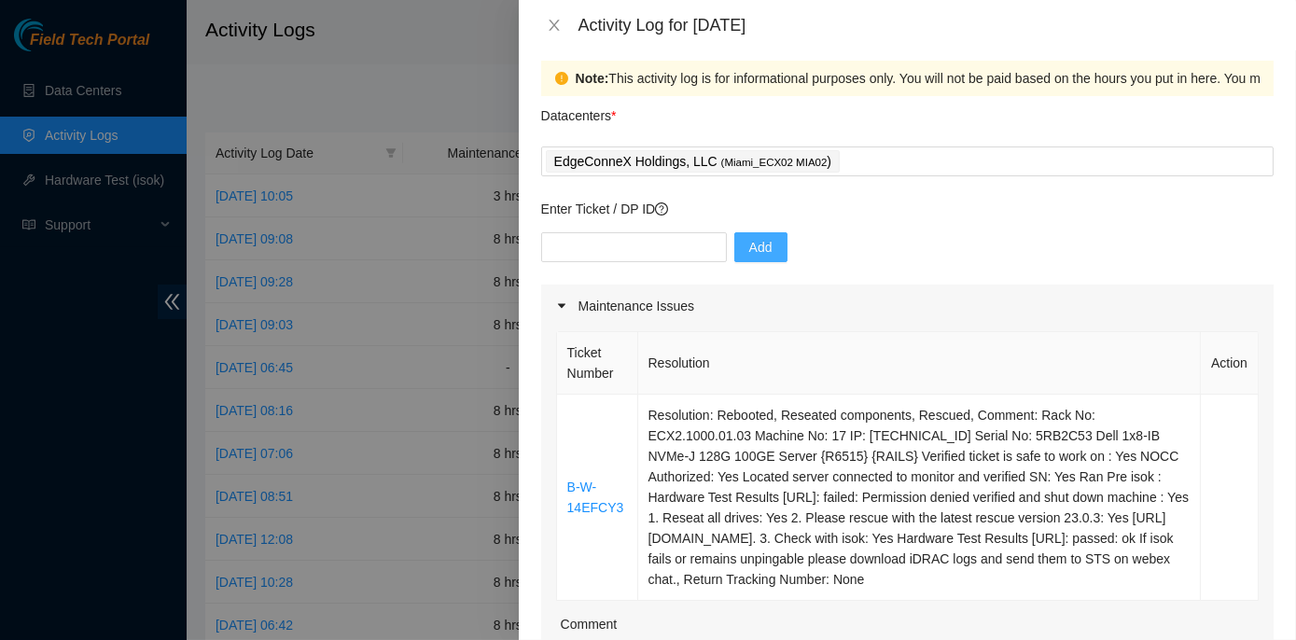
scroll to position [0, 0]
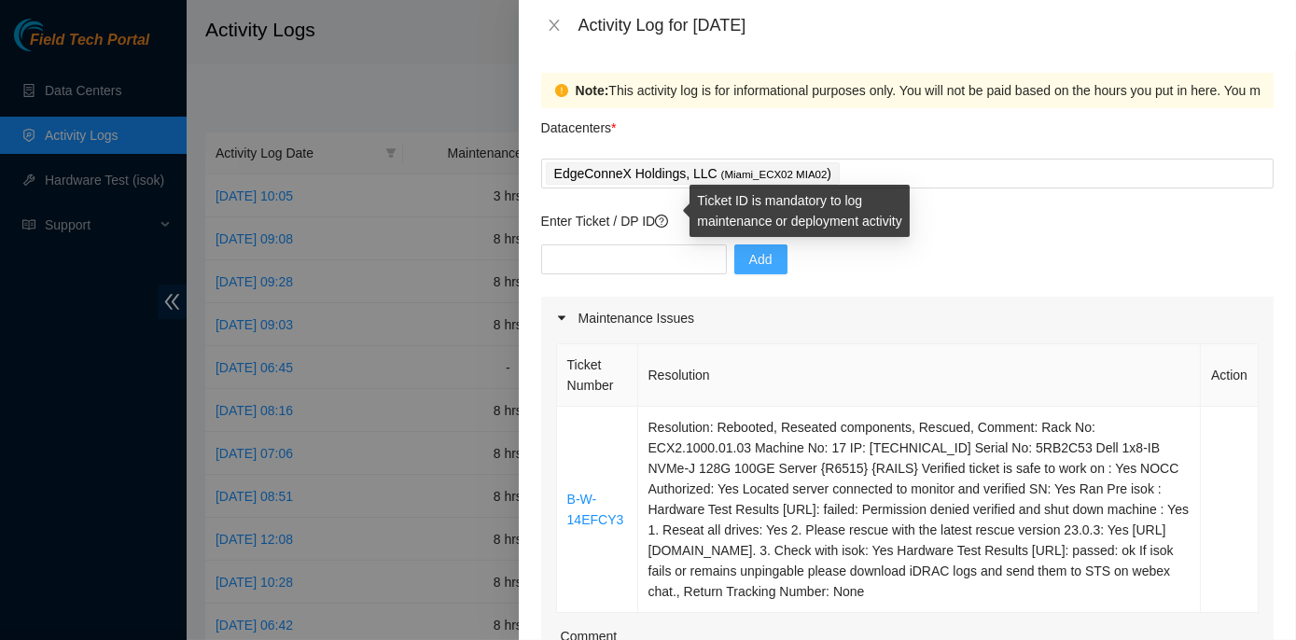
click at [666, 217] on icon "question-circle" at bounding box center [661, 221] width 13 height 13
click at [665, 220] on icon "question-circle" at bounding box center [661, 221] width 13 height 13
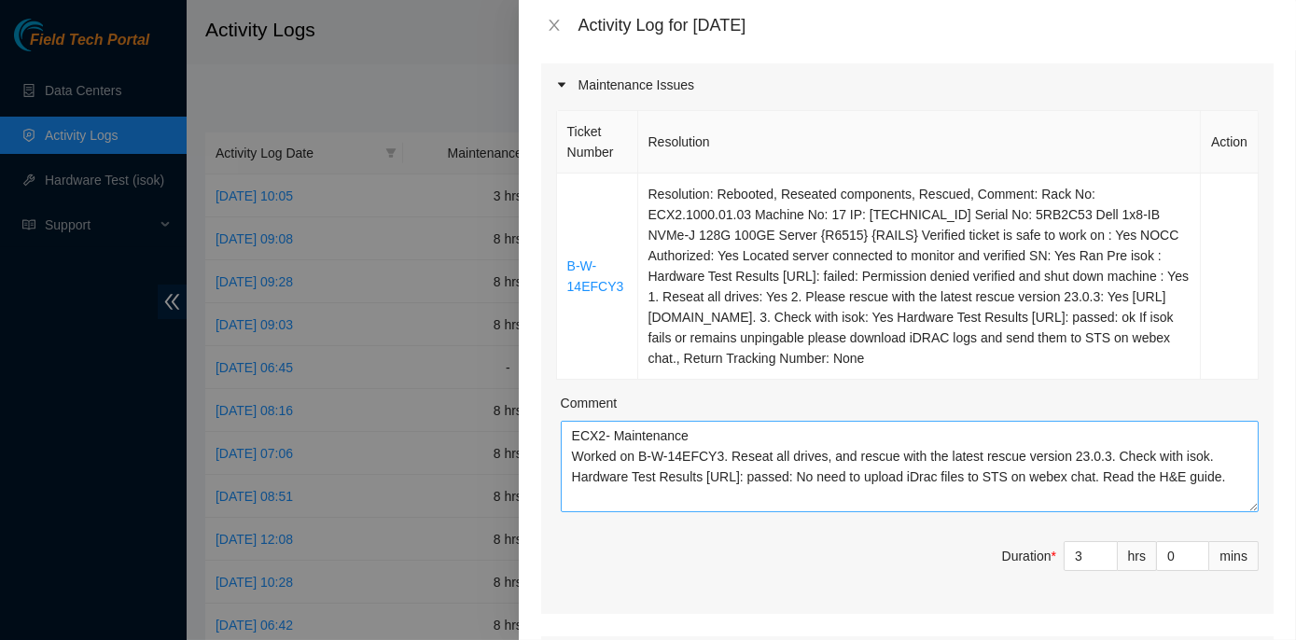
scroll to position [424, 0]
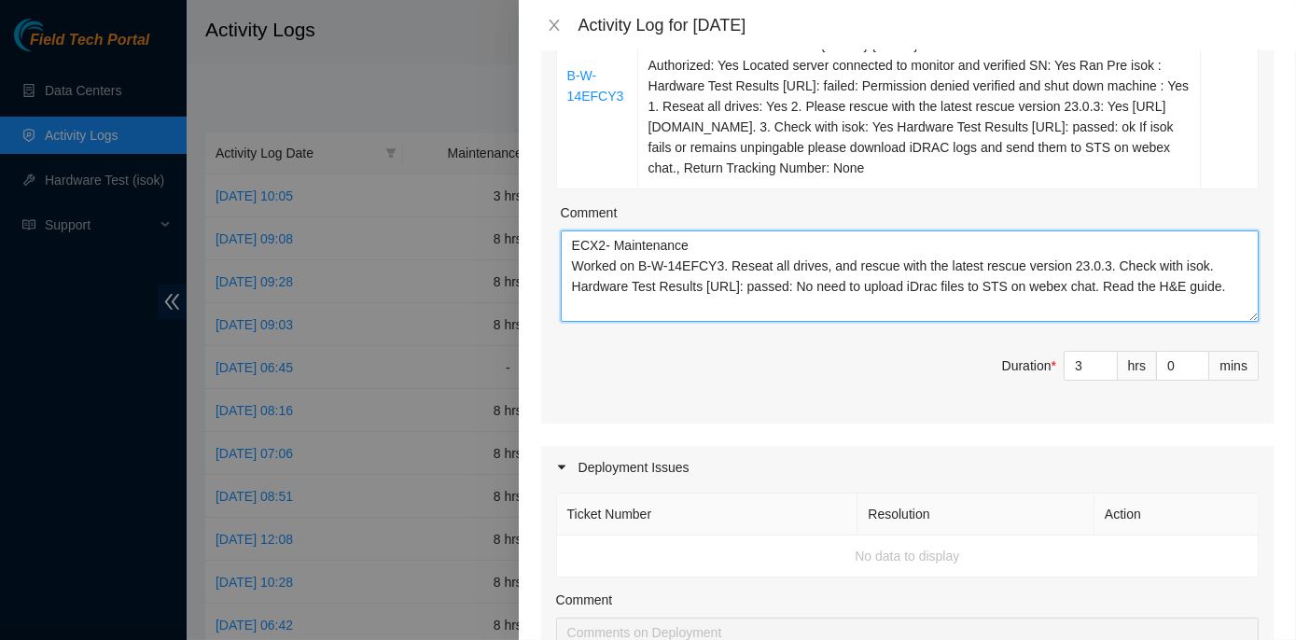
click at [613, 303] on textarea "ECX2- Maintenance Worked on B-W-14EFCY3. Reseat all drives, and rescue with the…" at bounding box center [910, 276] width 698 height 91
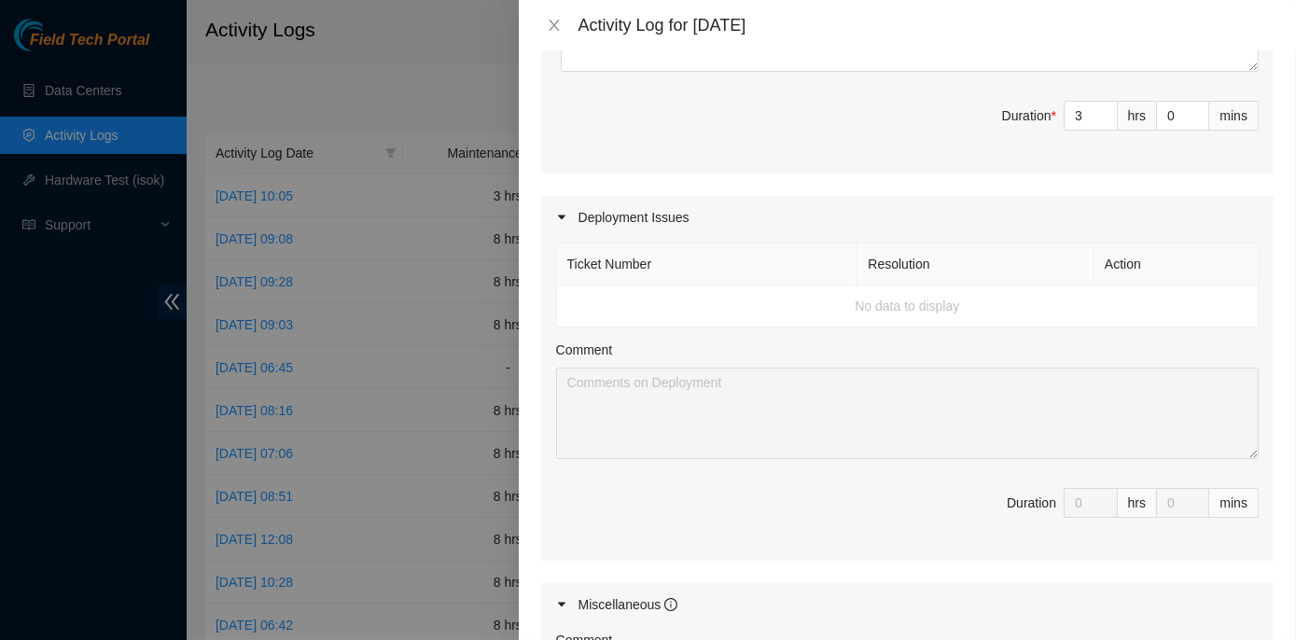
scroll to position [670, 0]
click at [1211, 500] on div "mins" at bounding box center [1234, 507] width 49 height 30
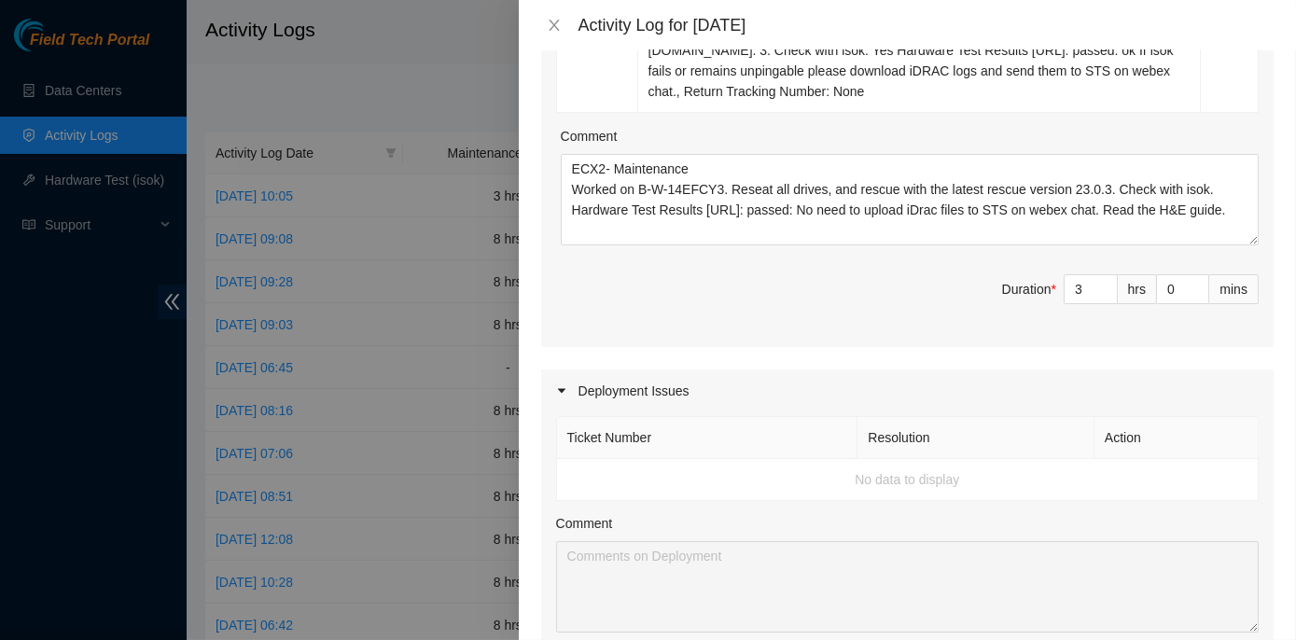
scroll to position [415, 0]
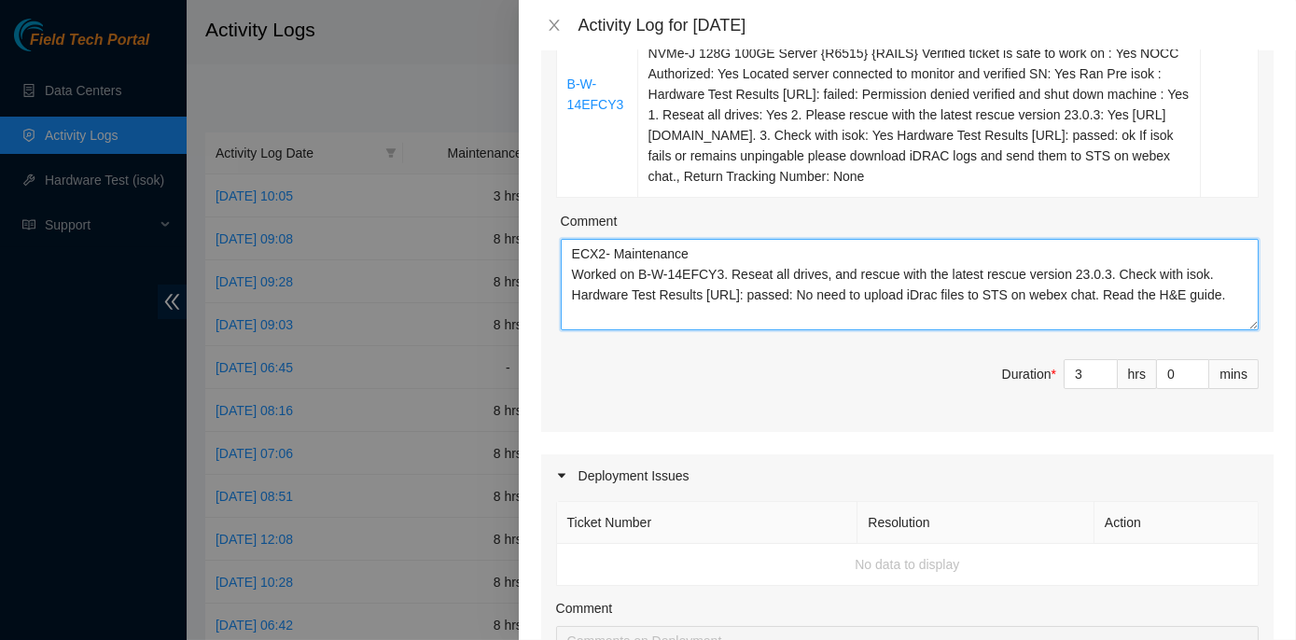
click at [652, 310] on textarea "ECX2- Maintenance Worked on B-W-14EFCY3. Reseat all drives, and rescue with the…" at bounding box center [910, 284] width 698 height 91
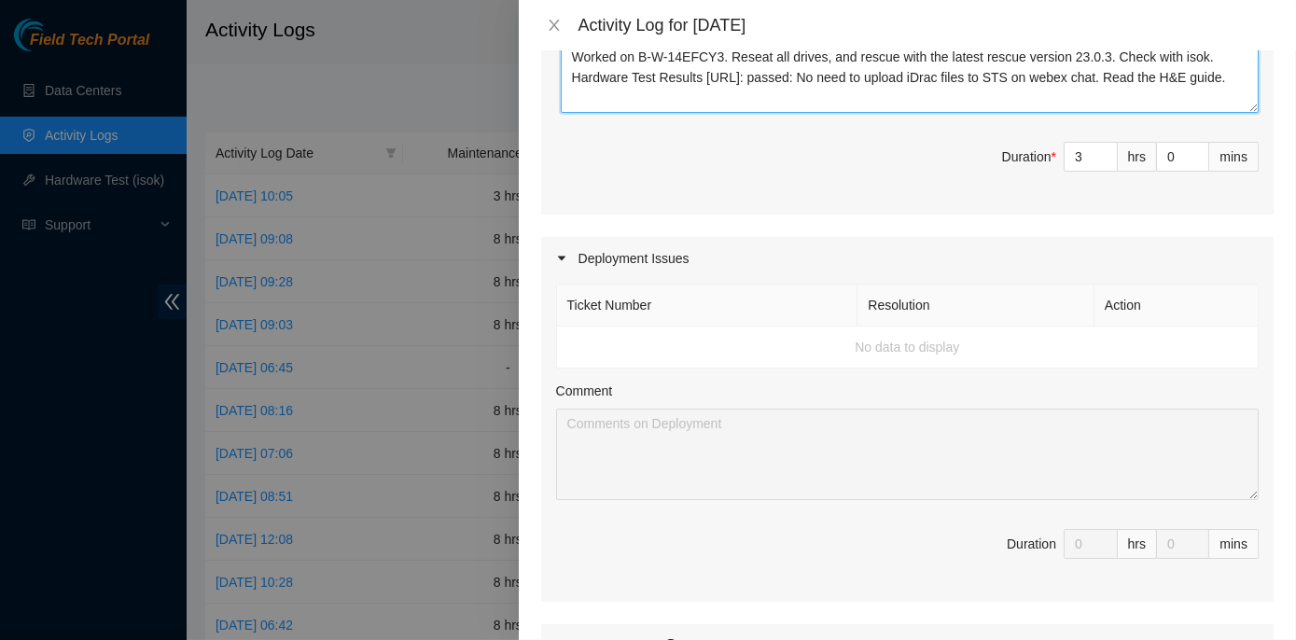
scroll to position [651, 0]
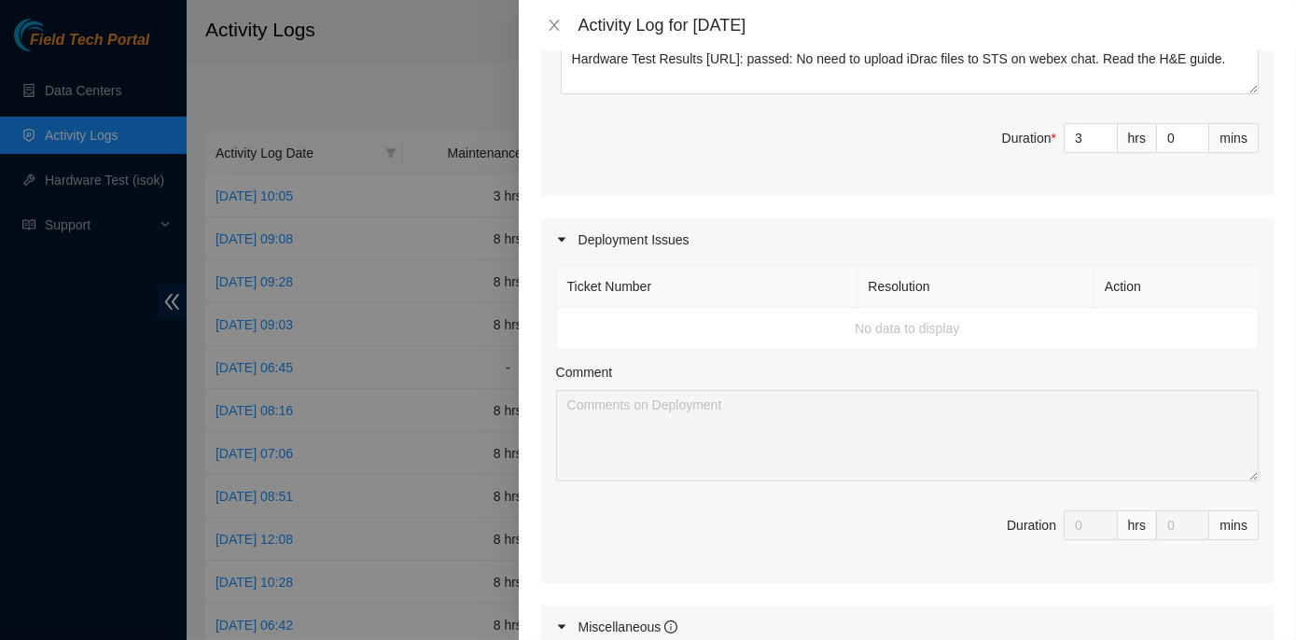
click at [558, 237] on icon "caret-right" at bounding box center [561, 239] width 11 height 11
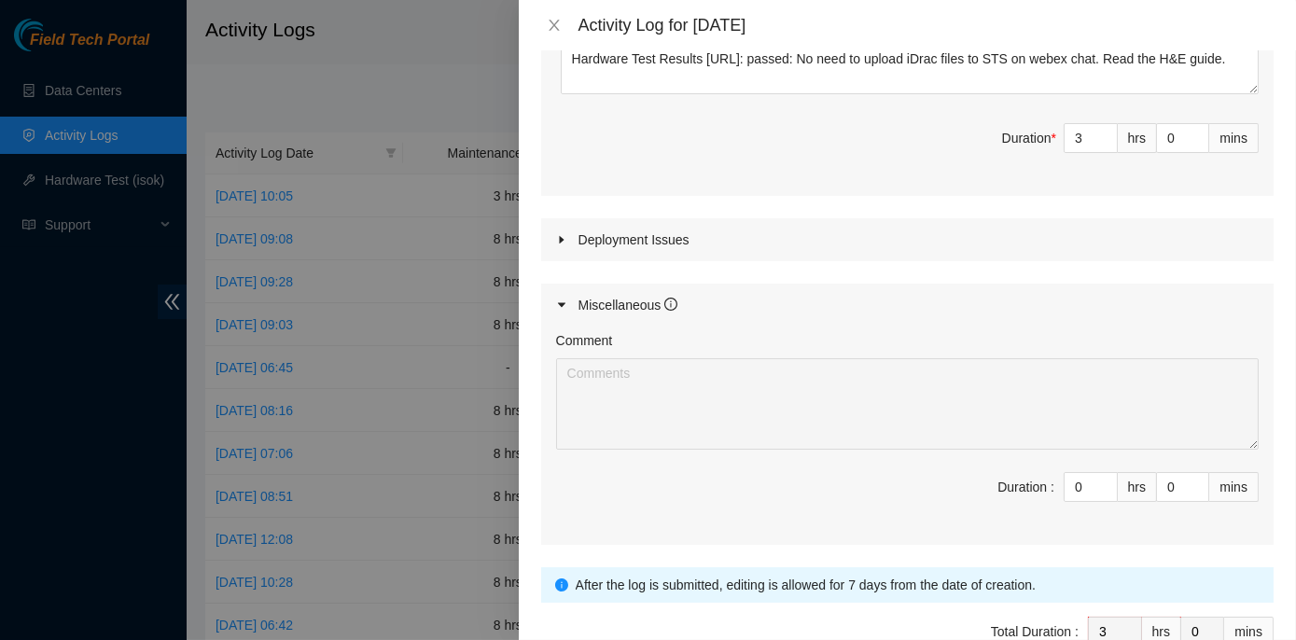
click at [558, 237] on icon "caret-right" at bounding box center [561, 239] width 11 height 11
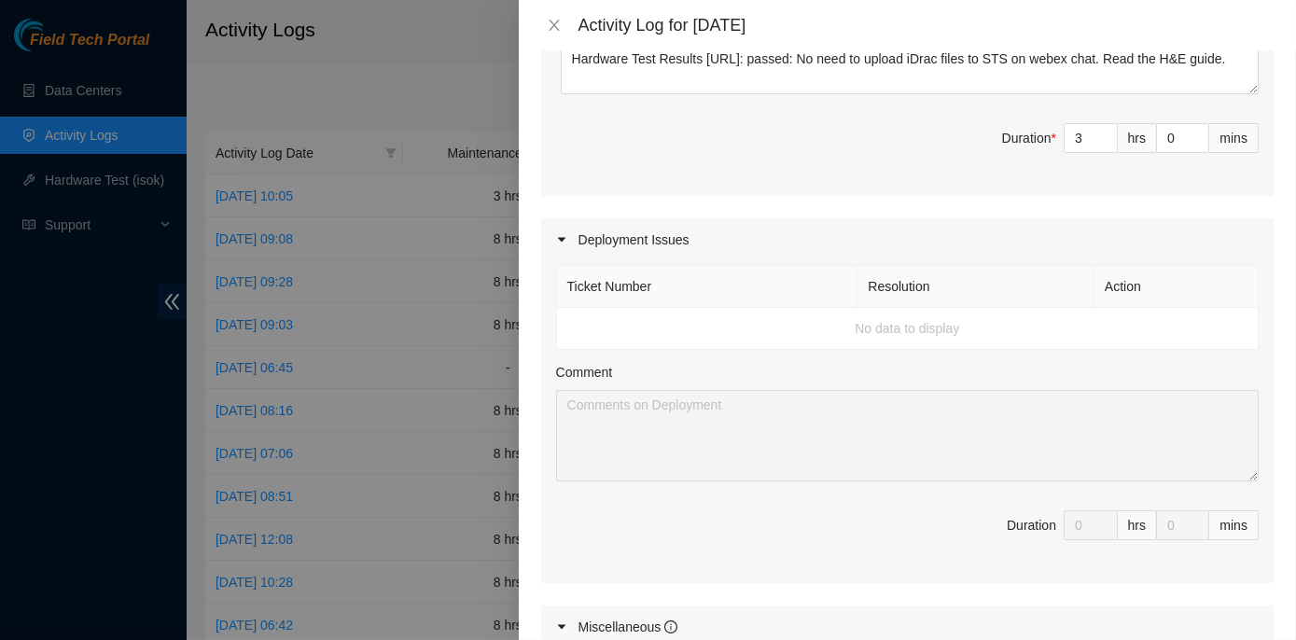
click at [623, 308] on td "No data to display" at bounding box center [908, 329] width 702 height 42
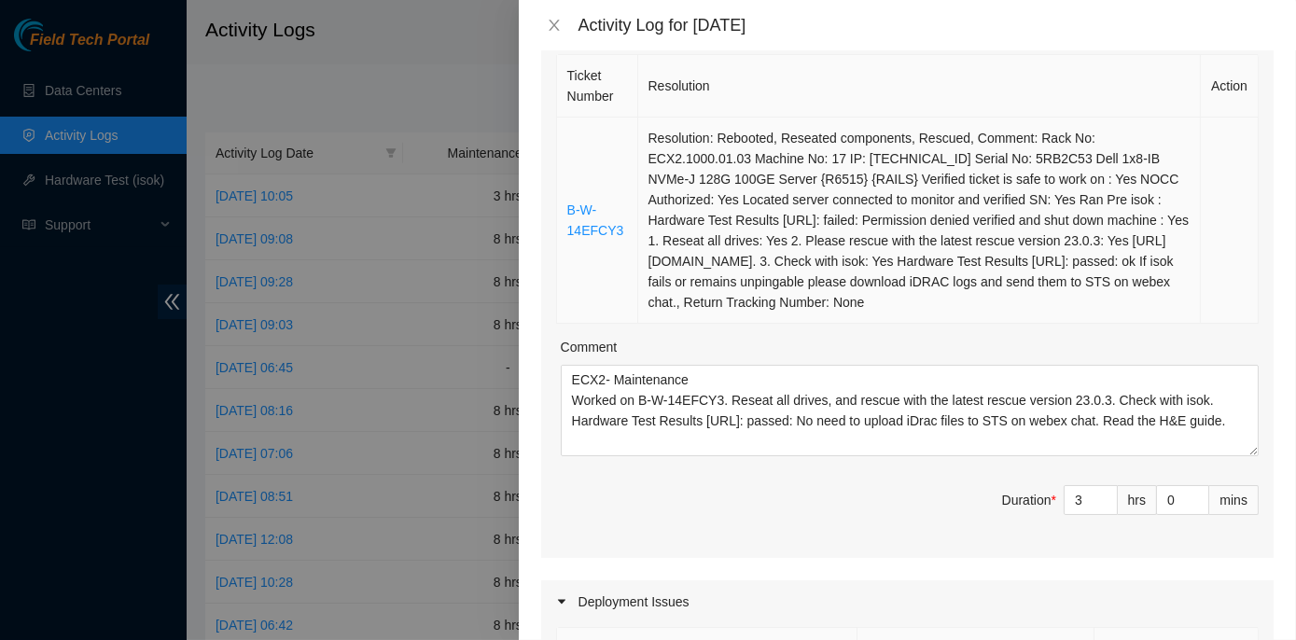
scroll to position [228, 0]
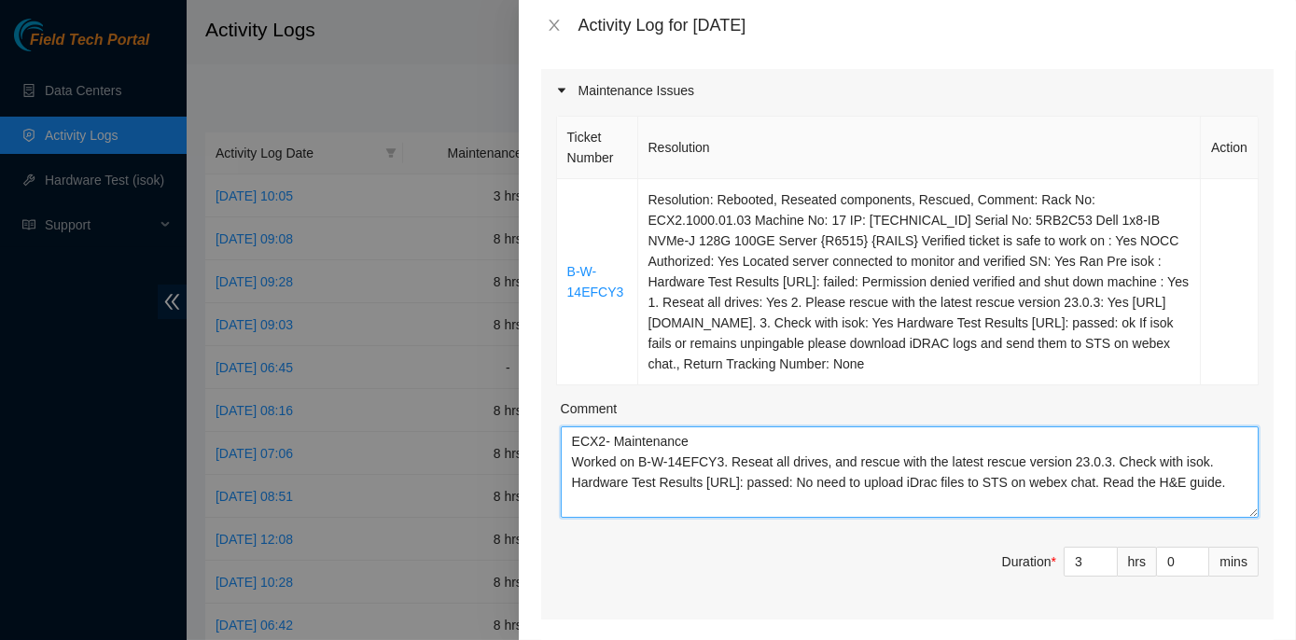
click at [693, 498] on textarea "ECX2- Maintenance Worked on B-W-14EFCY3. Reseat all drives, and rescue with the…" at bounding box center [910, 472] width 698 height 91
paste textarea "ECX2 – DP Re-IP servers | DP83021 Rescue eighteen with the latest rescue versio…"
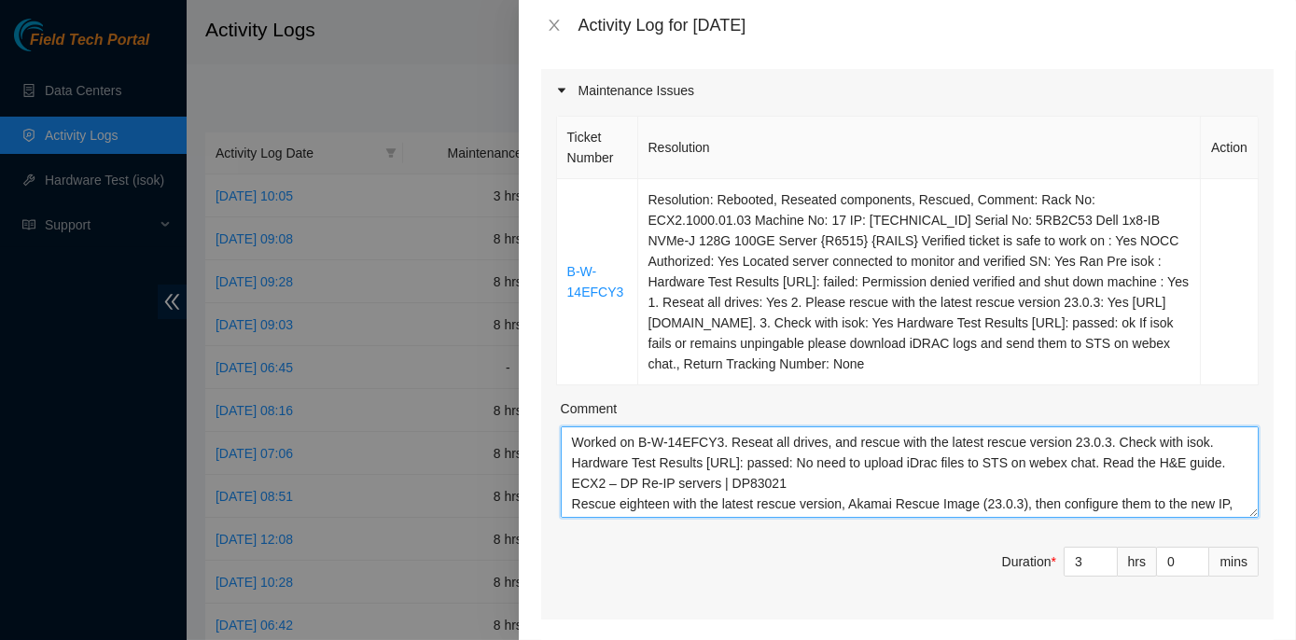
scroll to position [179, 0]
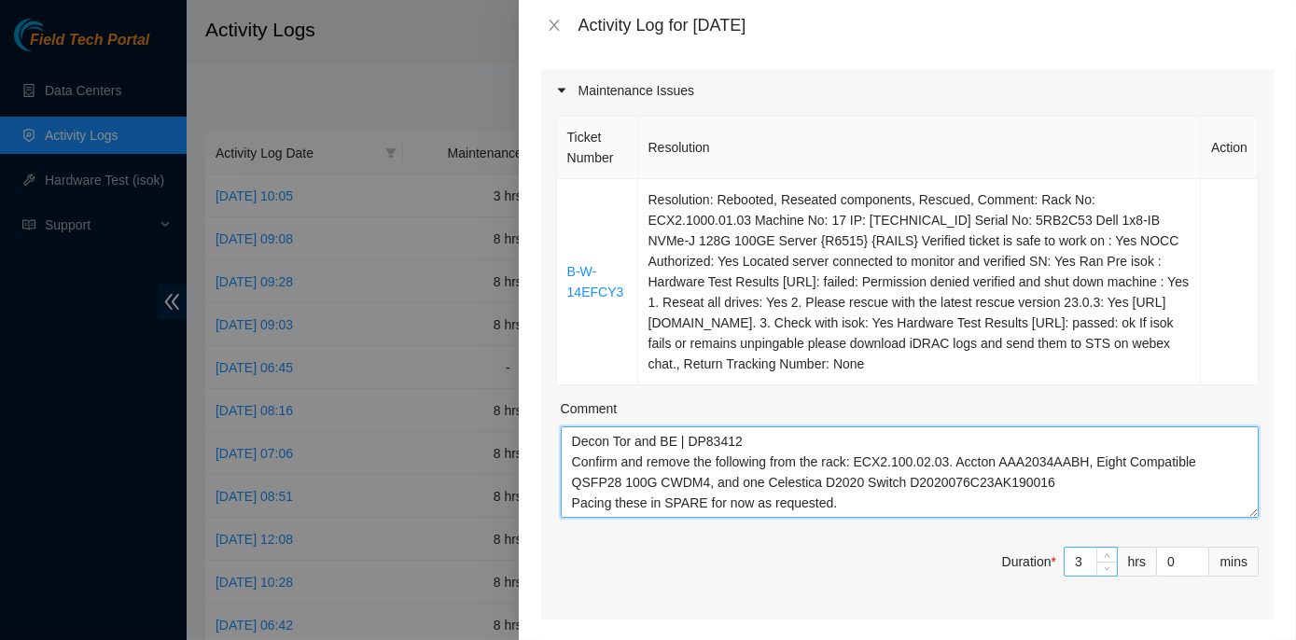
type textarea "ECX2- Maintenance Worked on B-W-14EFCY3. Reseat all drives, and rescue with the…"
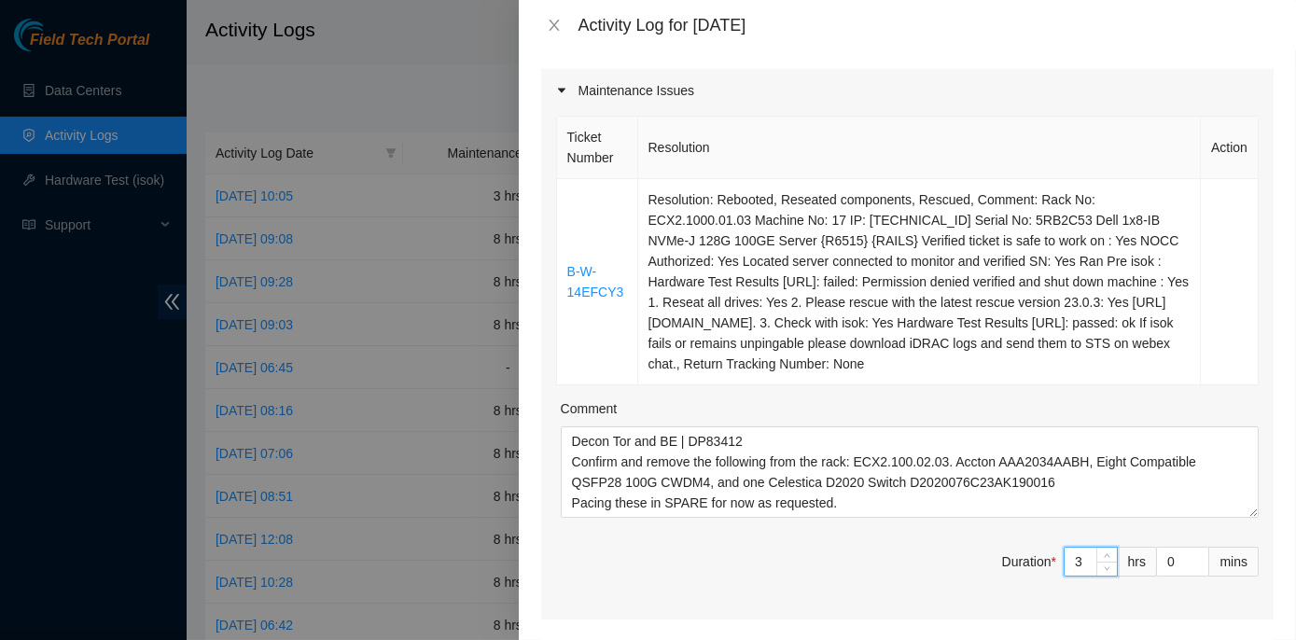
drag, startPoint x: 1064, startPoint y: 565, endPoint x: 1077, endPoint y: 562, distance: 13.4
click at [1077, 562] on input "3" at bounding box center [1091, 562] width 52 height 28
type input "8"
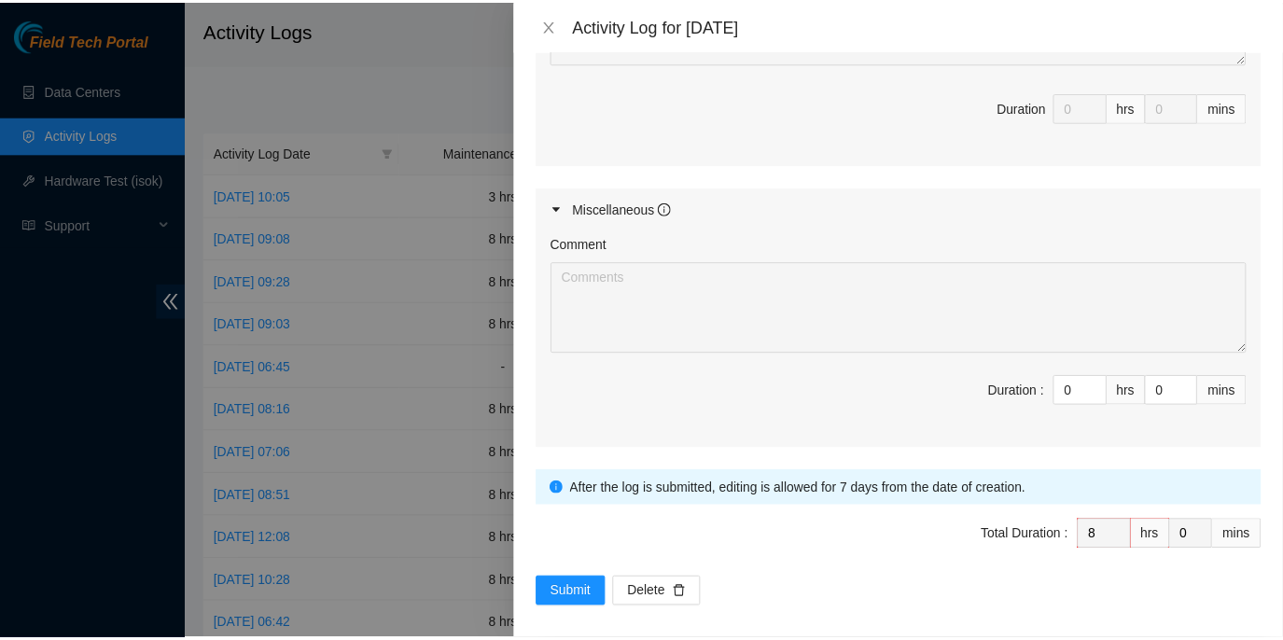
scroll to position [1076, 0]
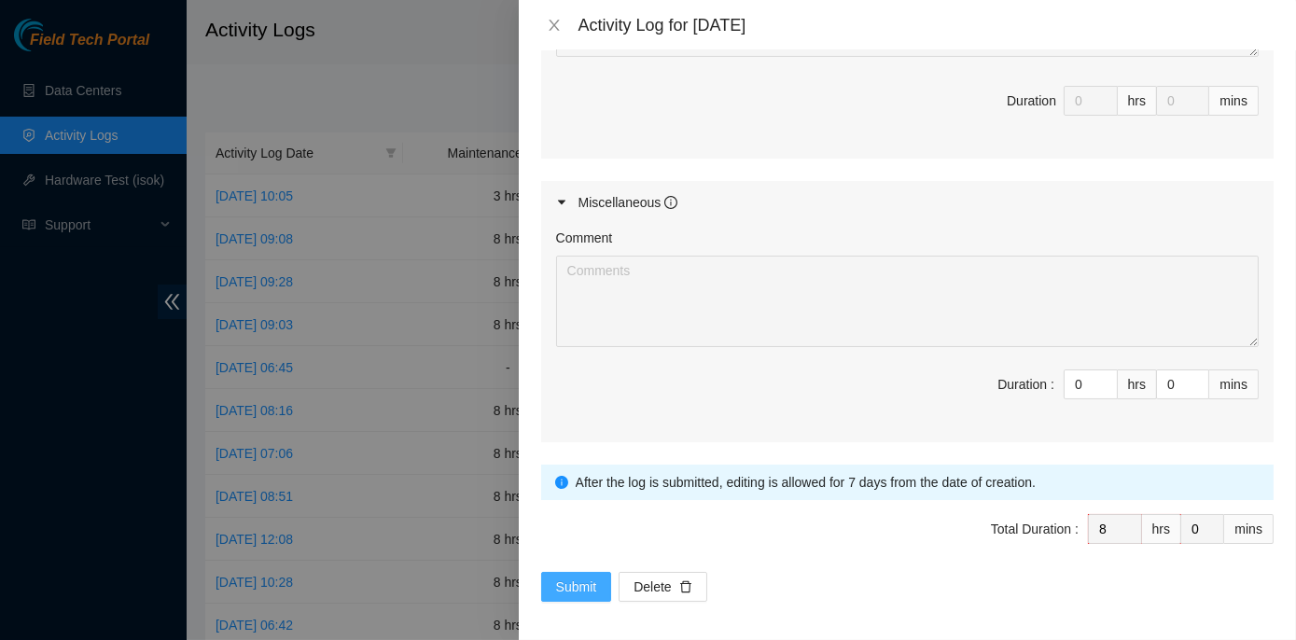
type input "8"
click at [581, 577] on span "Submit" at bounding box center [576, 587] width 41 height 21
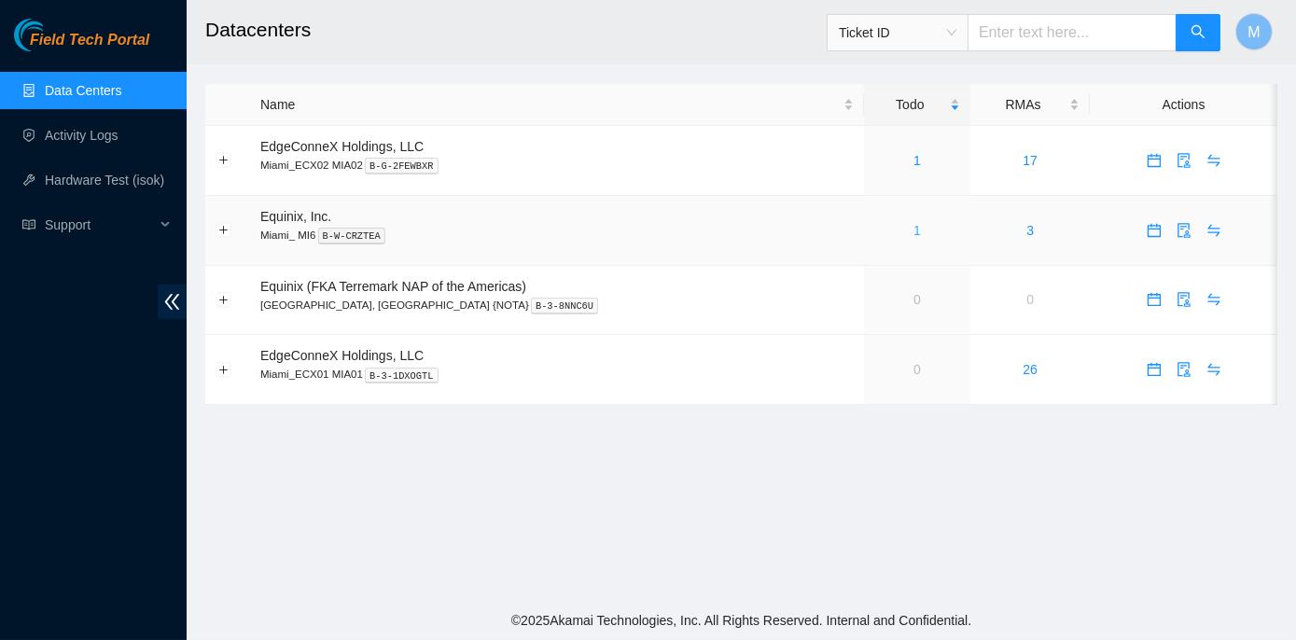
click at [914, 226] on link "1" at bounding box center [917, 230] width 7 height 15
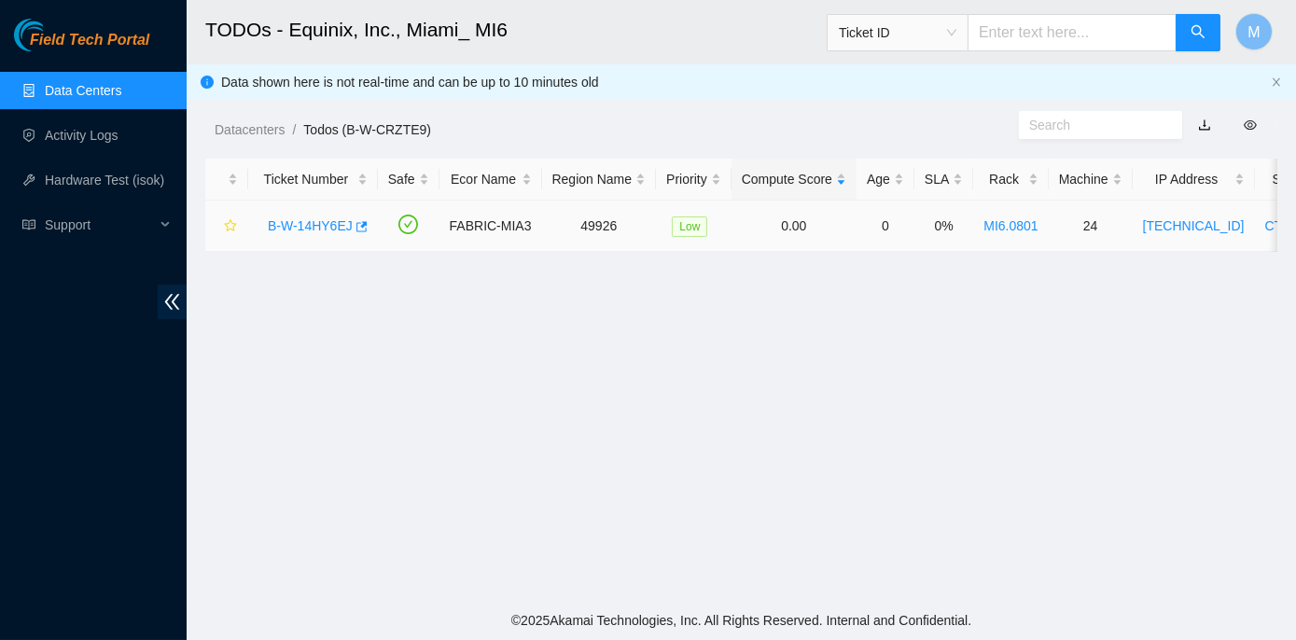
click at [286, 223] on link "B-W-14HY6EJ" at bounding box center [310, 225] width 85 height 15
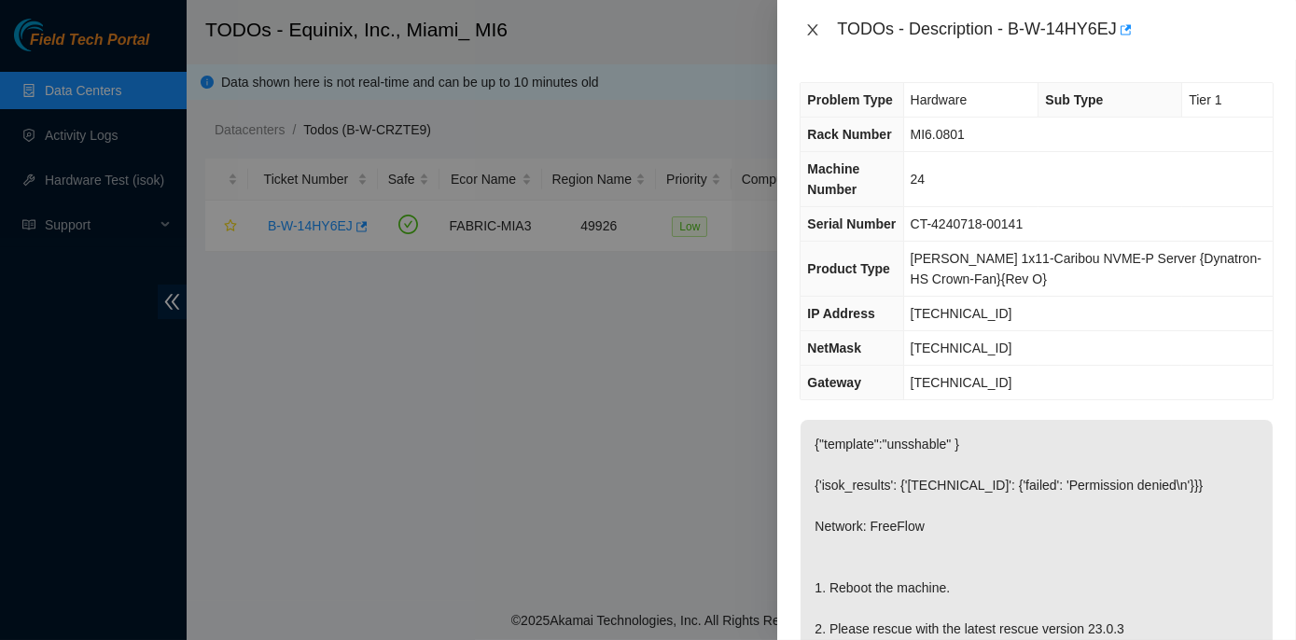
click at [813, 28] on icon "close" at bounding box center [813, 29] width 15 height 15
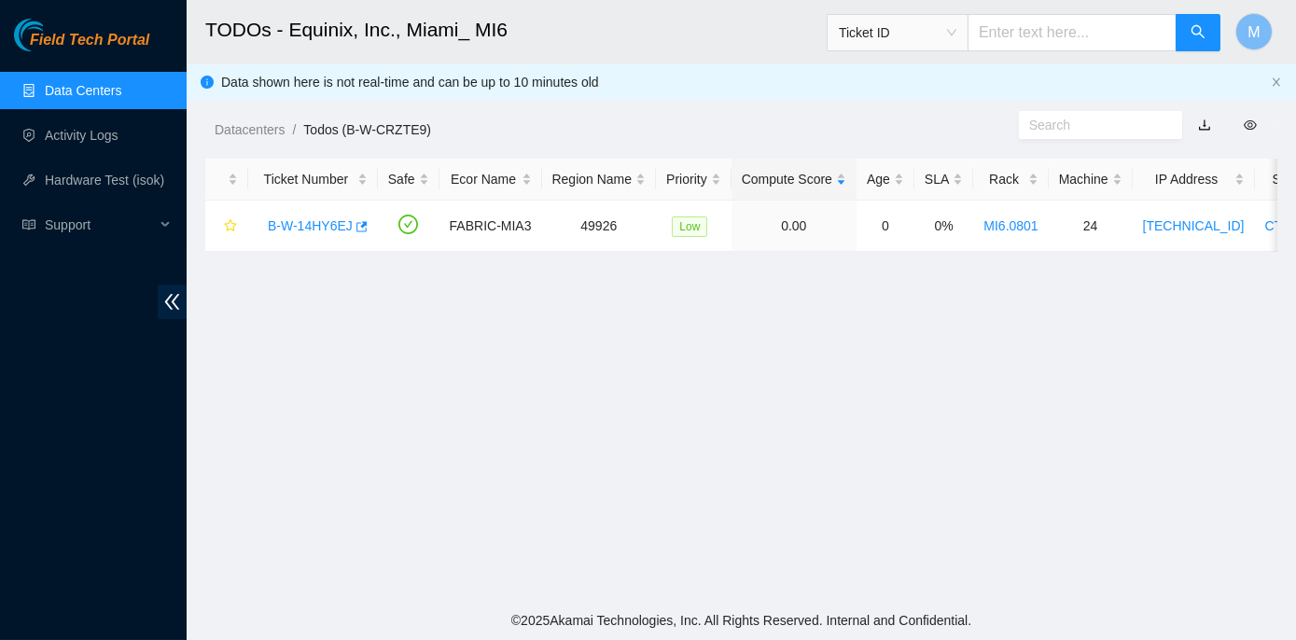
click at [66, 84] on link "Data Centers" at bounding box center [83, 90] width 77 height 15
